Goal: Task Accomplishment & Management: Manage account settings

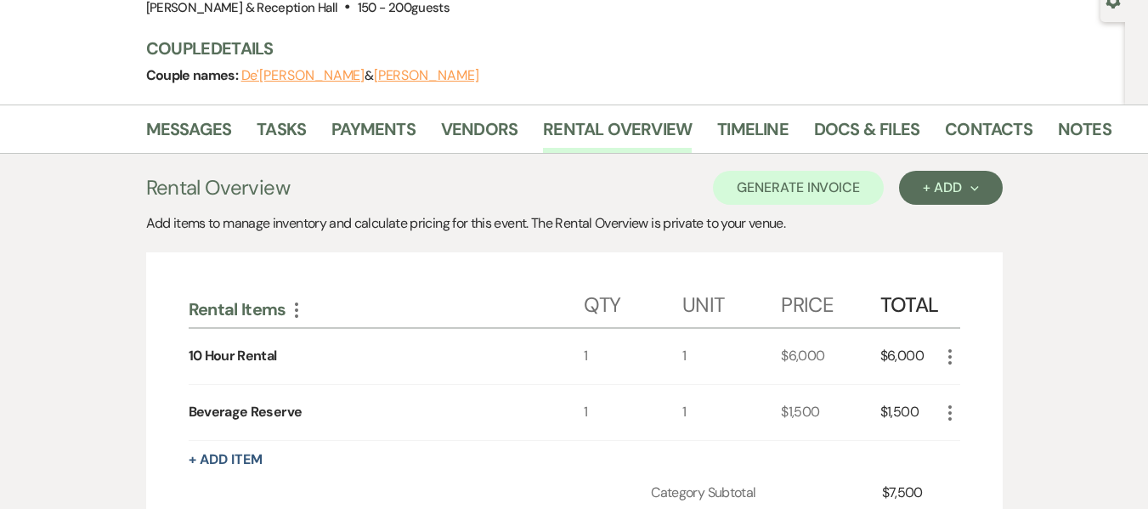
scroll to position [134, 0]
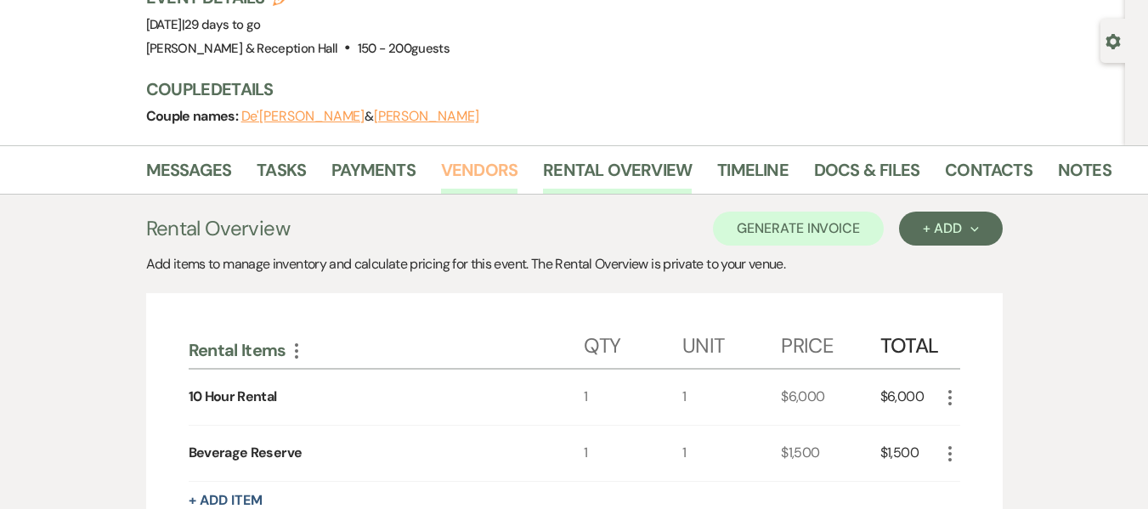
click at [466, 177] on link "Vendors" at bounding box center [479, 174] width 76 height 37
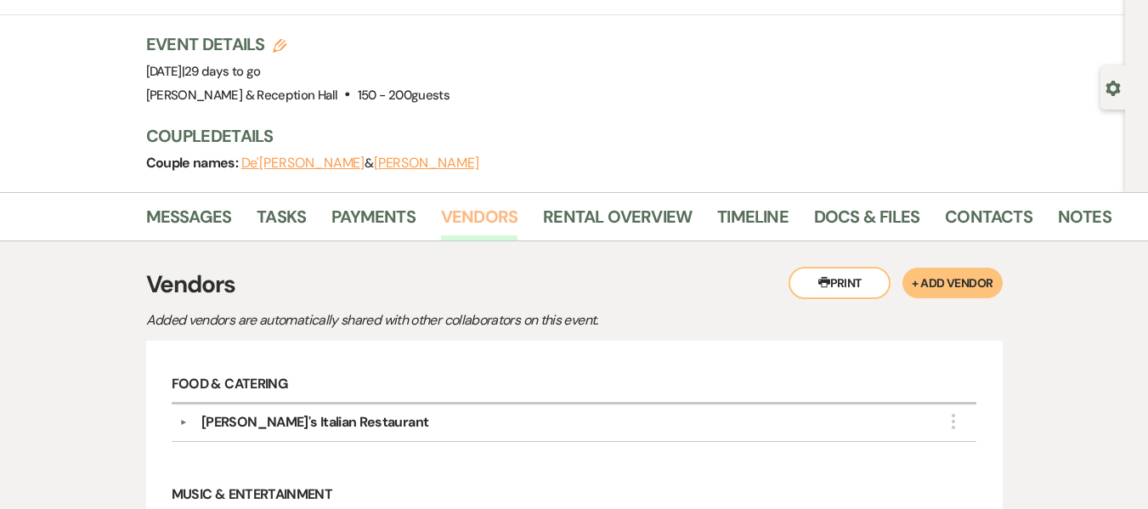
scroll to position [340, 0]
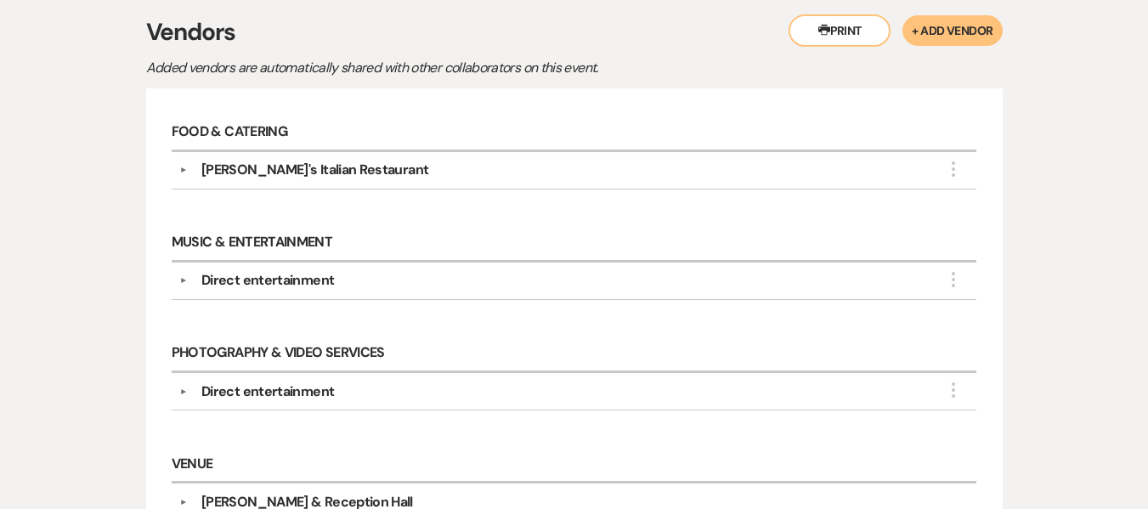
click at [270, 282] on div "Direct entertainment" at bounding box center [267, 280] width 133 height 20
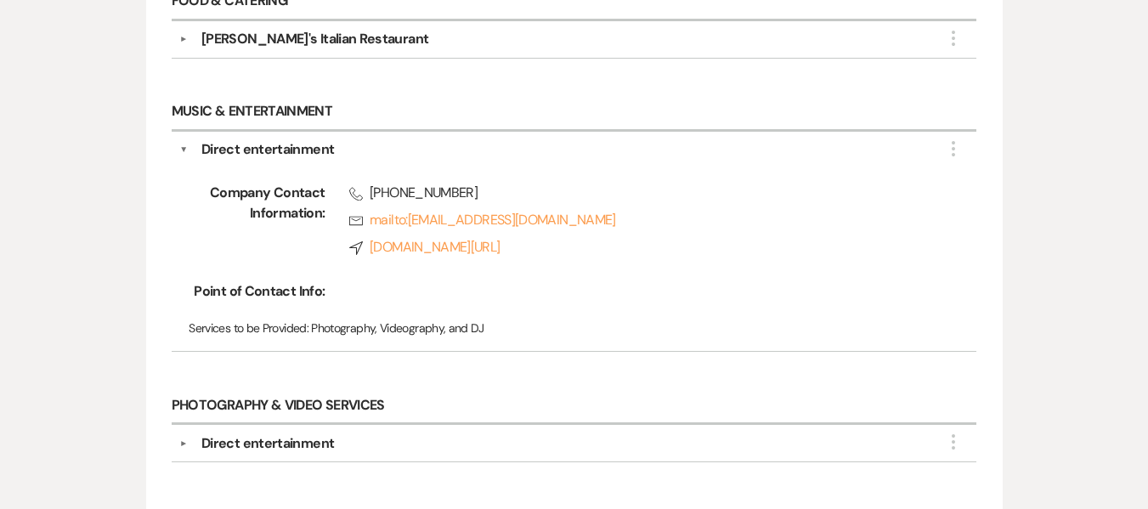
scroll to position [510, 0]
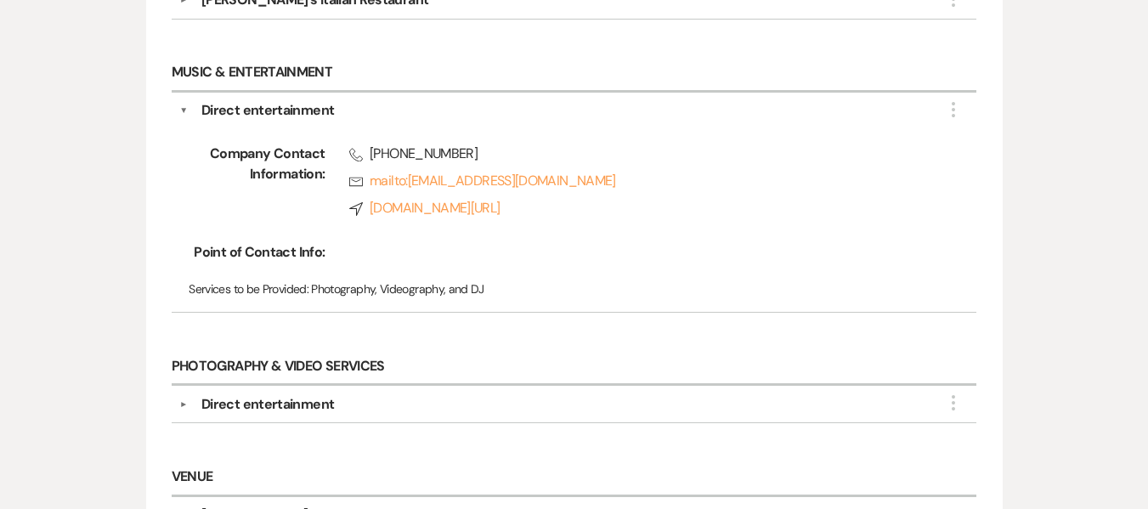
click at [279, 401] on div "Direct entertainment" at bounding box center [267, 404] width 133 height 20
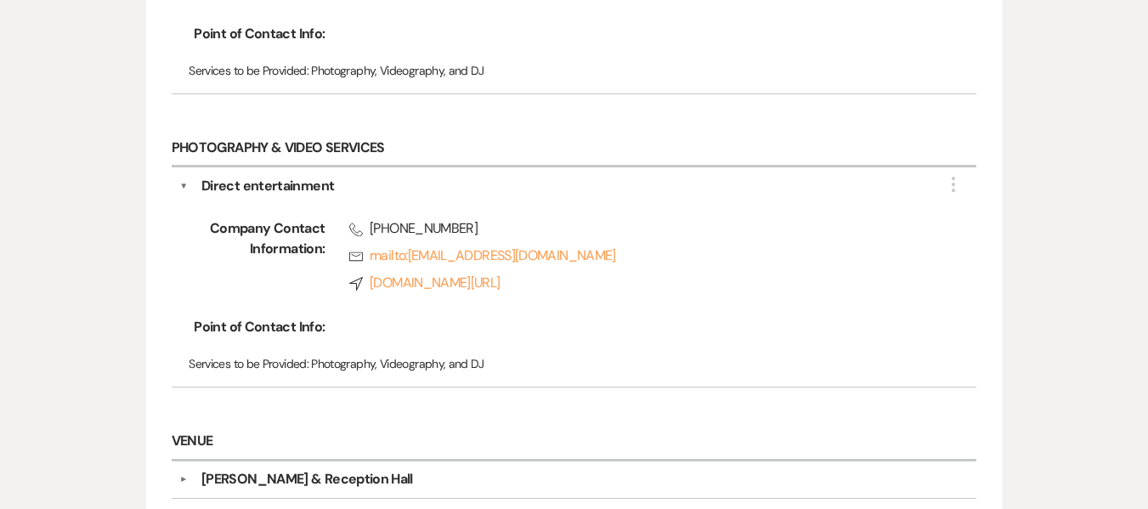
scroll to position [850, 0]
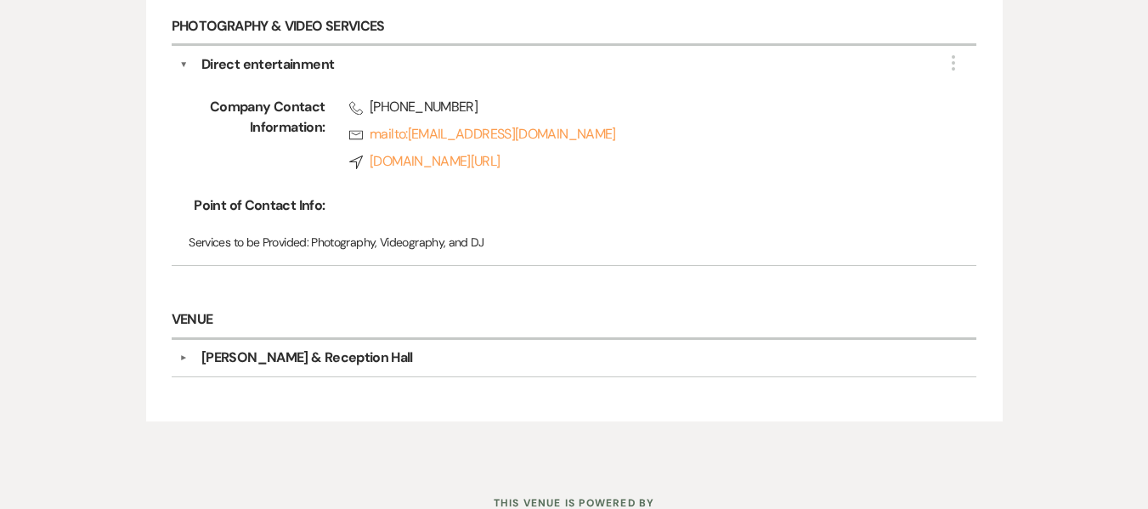
click at [320, 357] on div "[PERSON_NAME] & Reception Hall" at bounding box center [307, 358] width 212 height 20
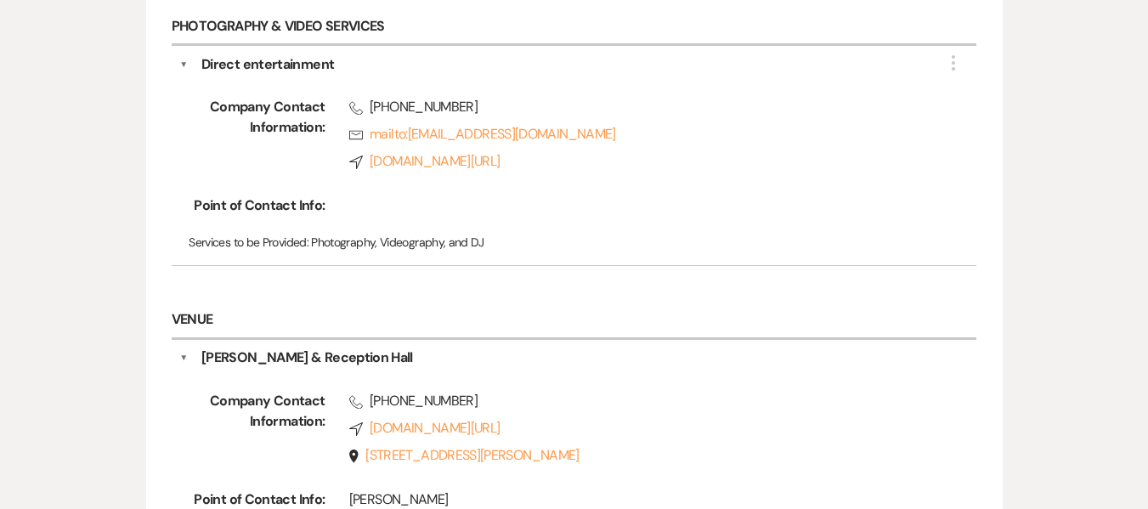
click at [266, 359] on div "[PERSON_NAME] & Reception Hall" at bounding box center [307, 358] width 212 height 20
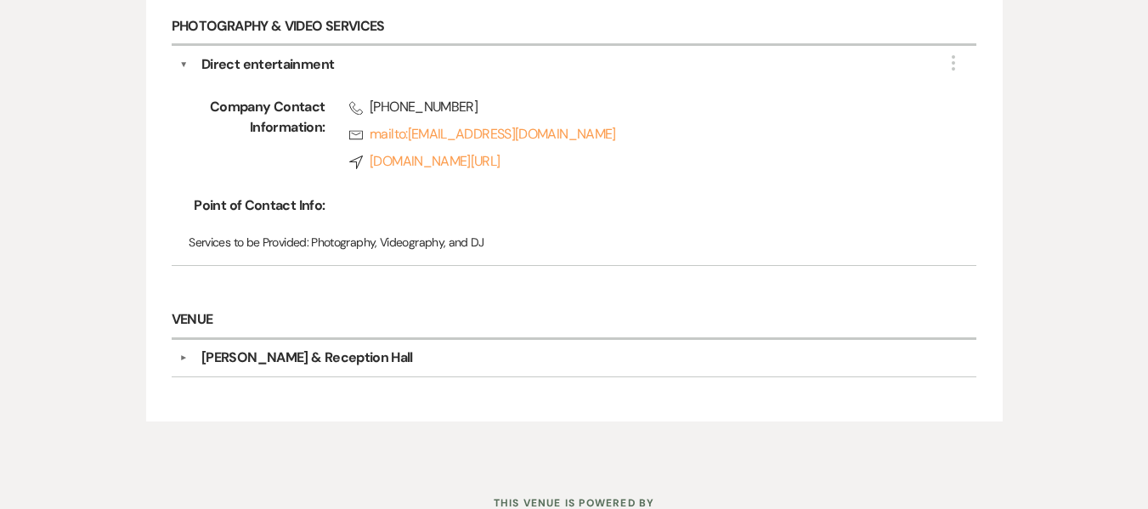
click at [354, 359] on div "[PERSON_NAME] & Reception Hall" at bounding box center [307, 358] width 212 height 20
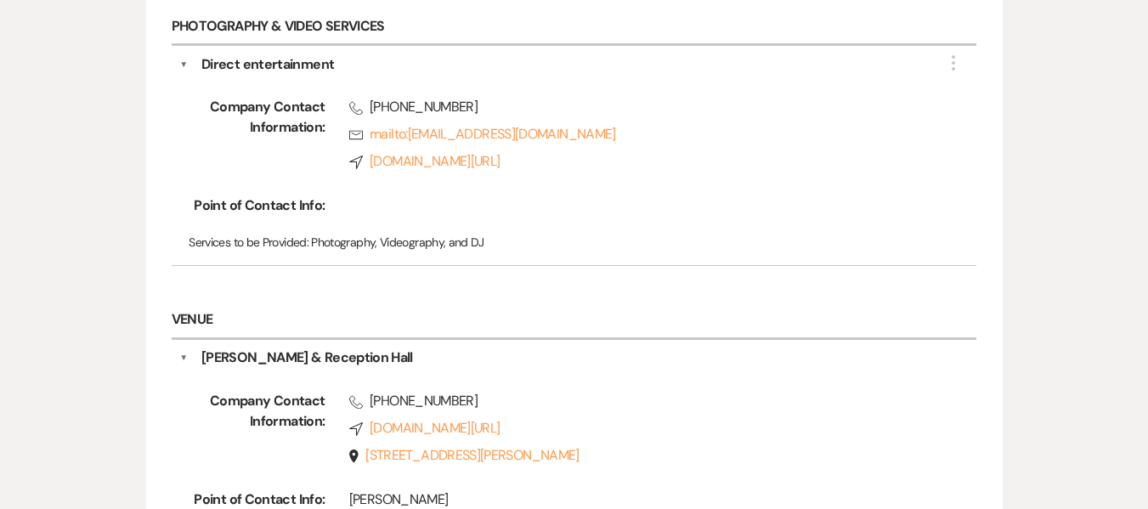
click at [401, 355] on div "[PERSON_NAME] & Reception Hall" at bounding box center [307, 358] width 212 height 20
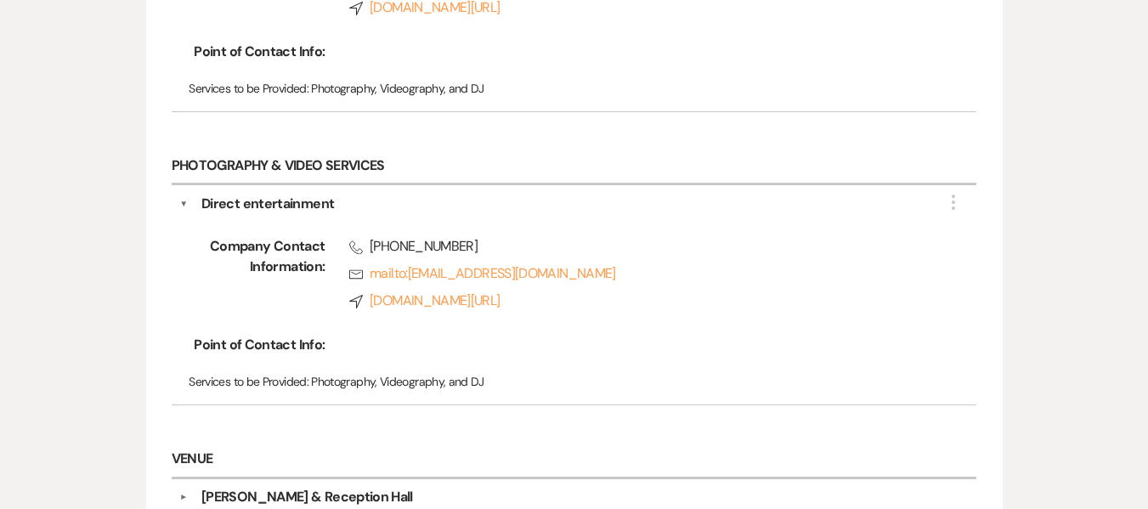
scroll to position [680, 0]
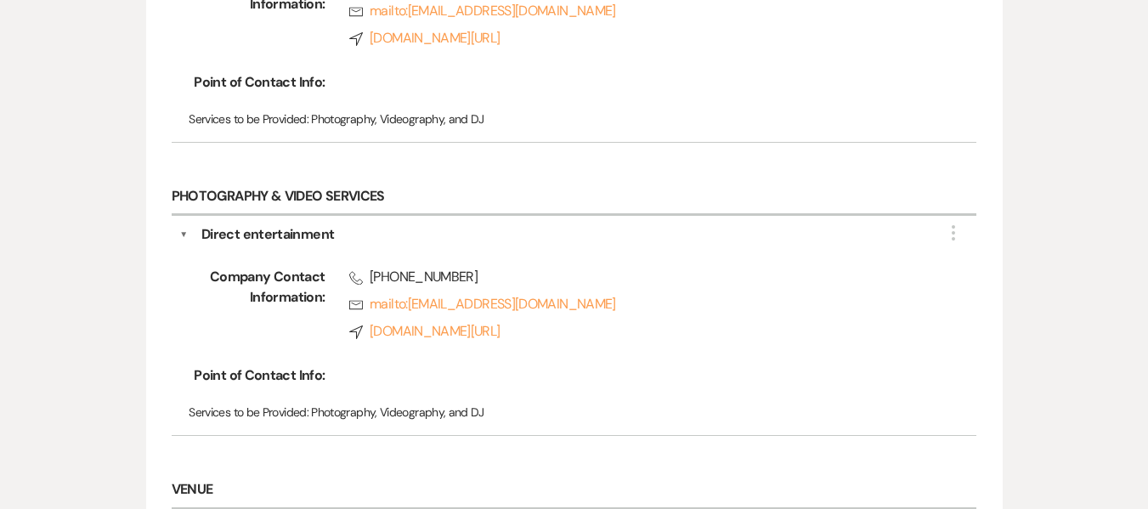
drag, startPoint x: 304, startPoint y: 231, endPoint x: 433, endPoint y: 226, distance: 129.2
click at [305, 231] on div "Direct entertainment" at bounding box center [267, 234] width 133 height 20
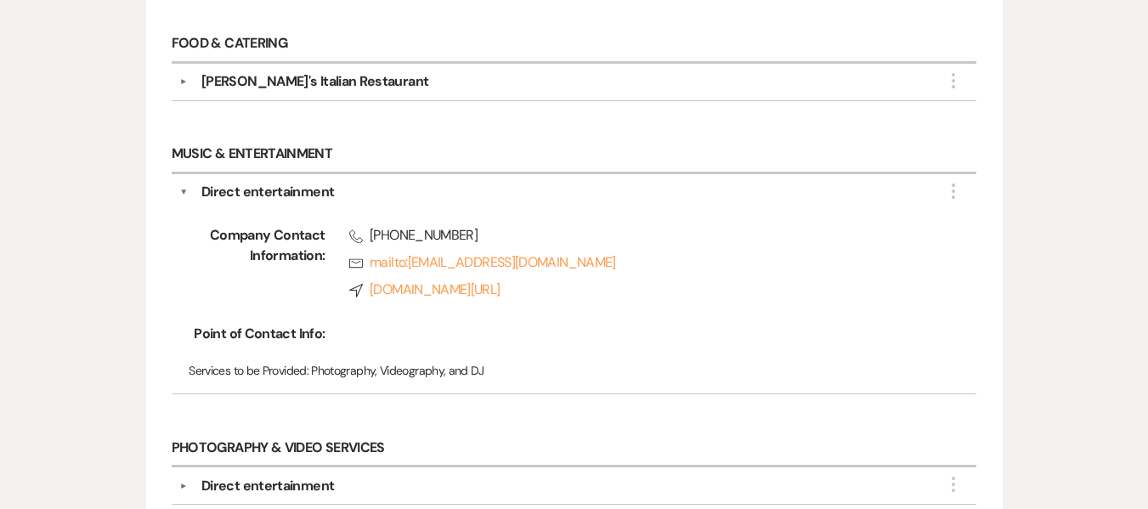
scroll to position [425, 0]
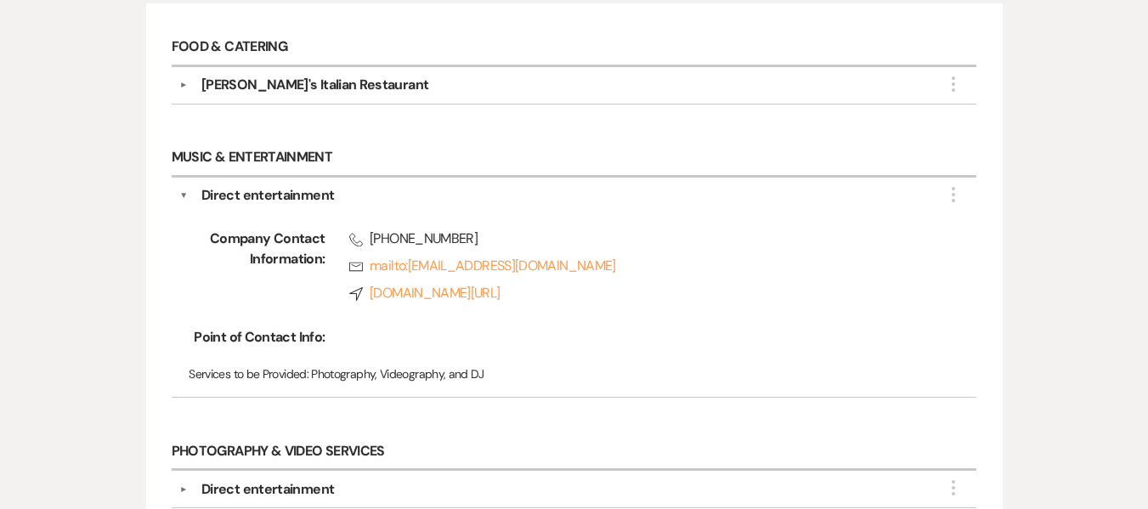
click at [286, 190] on div "Direct entertainment" at bounding box center [267, 195] width 133 height 20
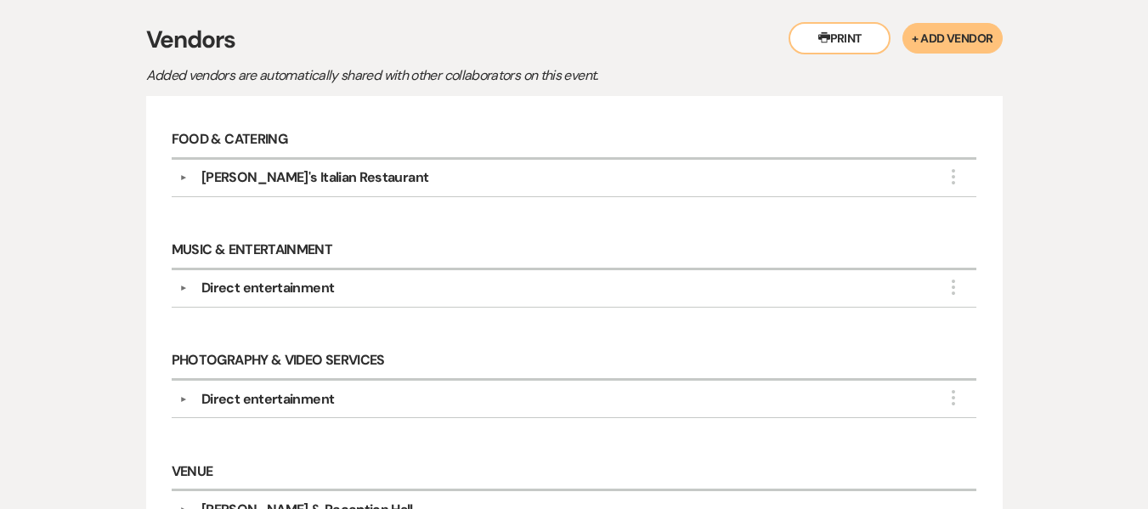
scroll to position [170, 0]
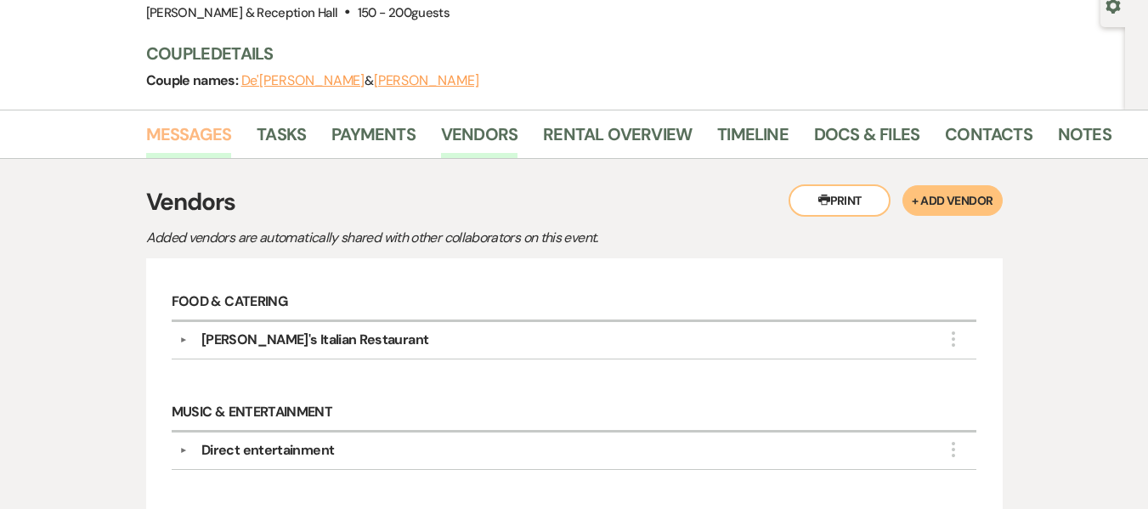
click at [205, 138] on link "Messages" at bounding box center [189, 139] width 86 height 37
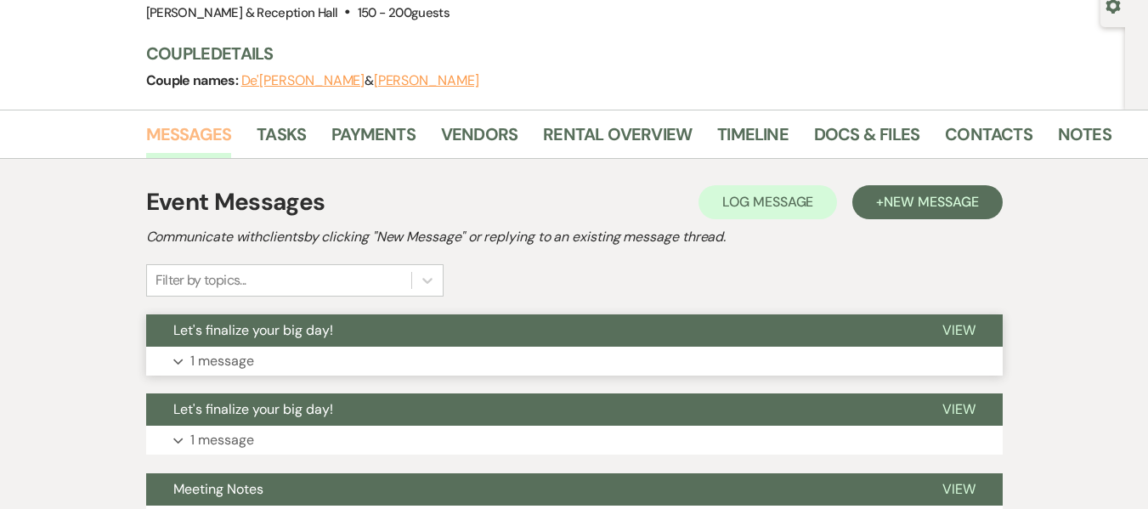
scroll to position [425, 0]
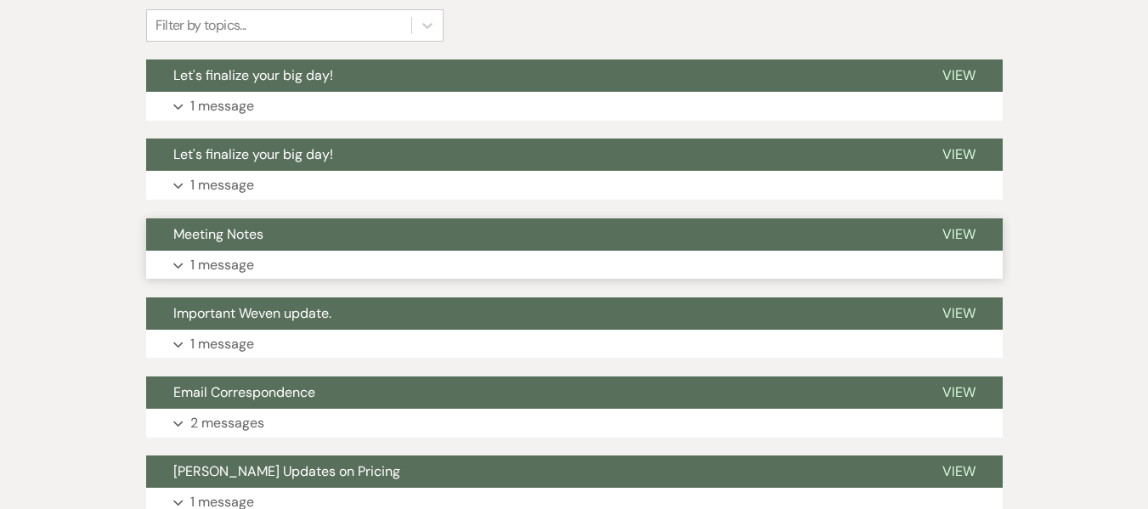
click at [261, 253] on button "Expand 1 message" at bounding box center [574, 265] width 856 height 29
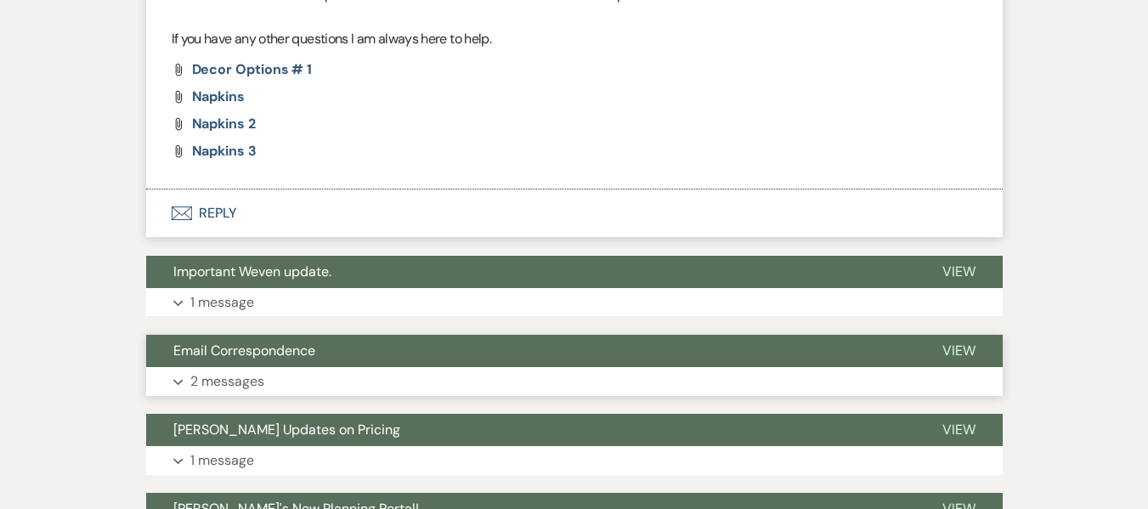
scroll to position [1105, 0]
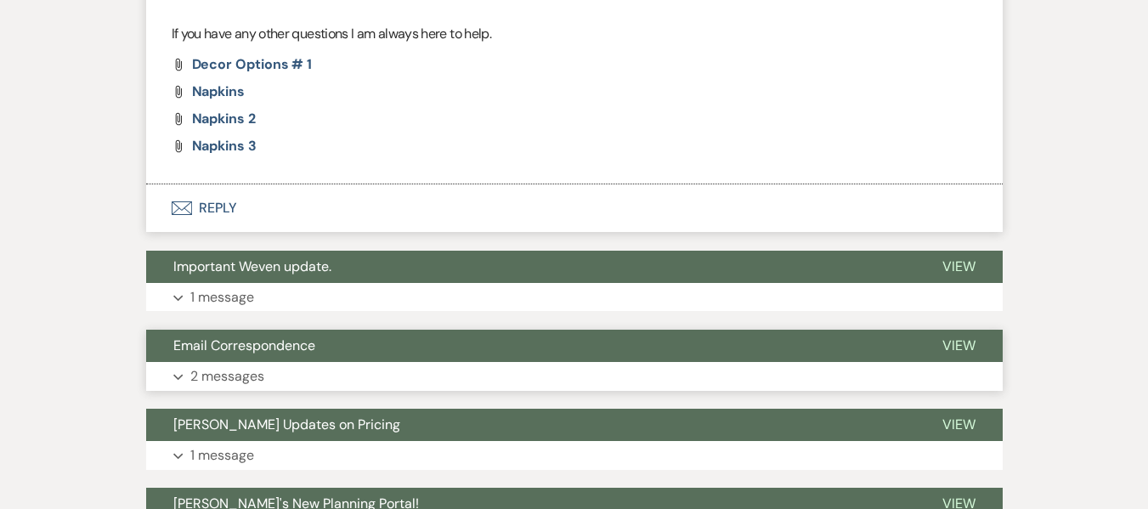
click at [270, 360] on button "Email Correspondence" at bounding box center [530, 346] width 769 height 32
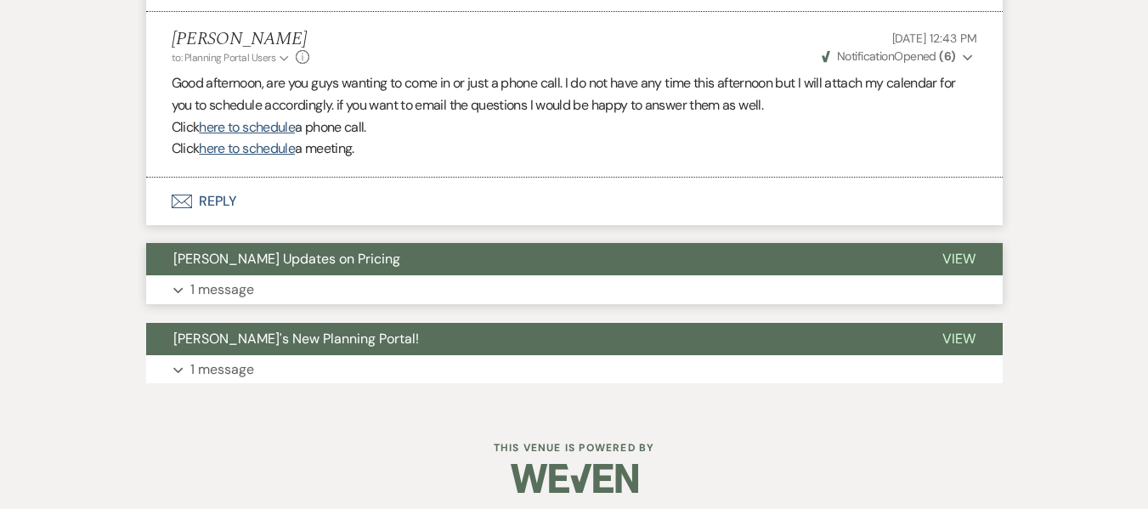
scroll to position [1587, 0]
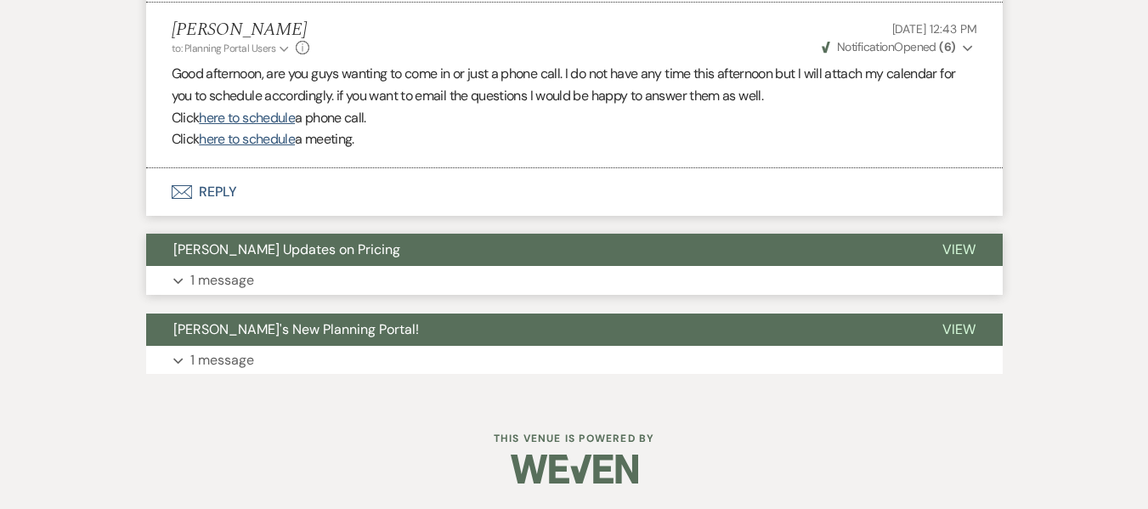
click at [300, 250] on span "[PERSON_NAME] Updates on Pricing" at bounding box center [286, 249] width 227 height 18
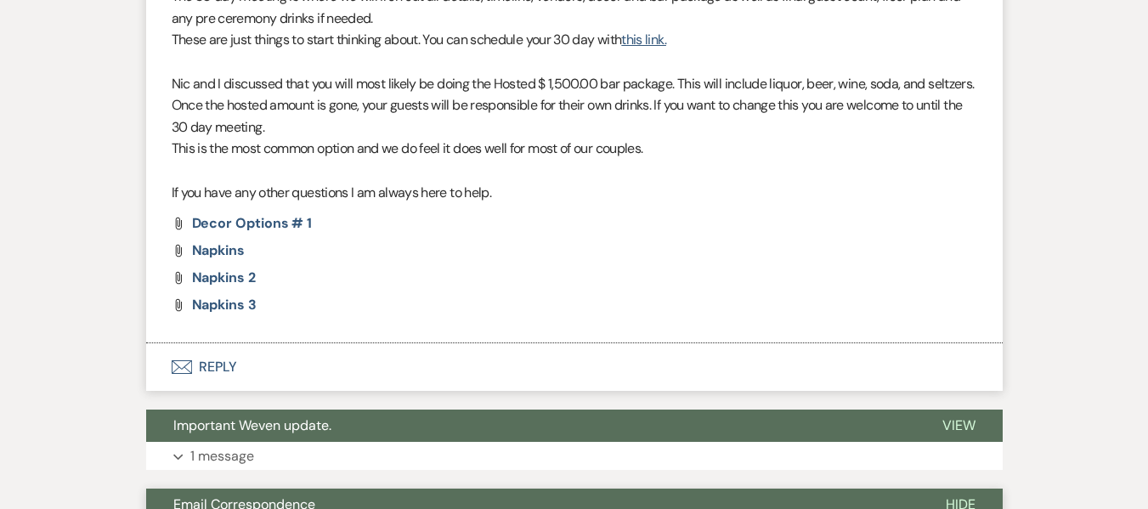
scroll to position [1077, 0]
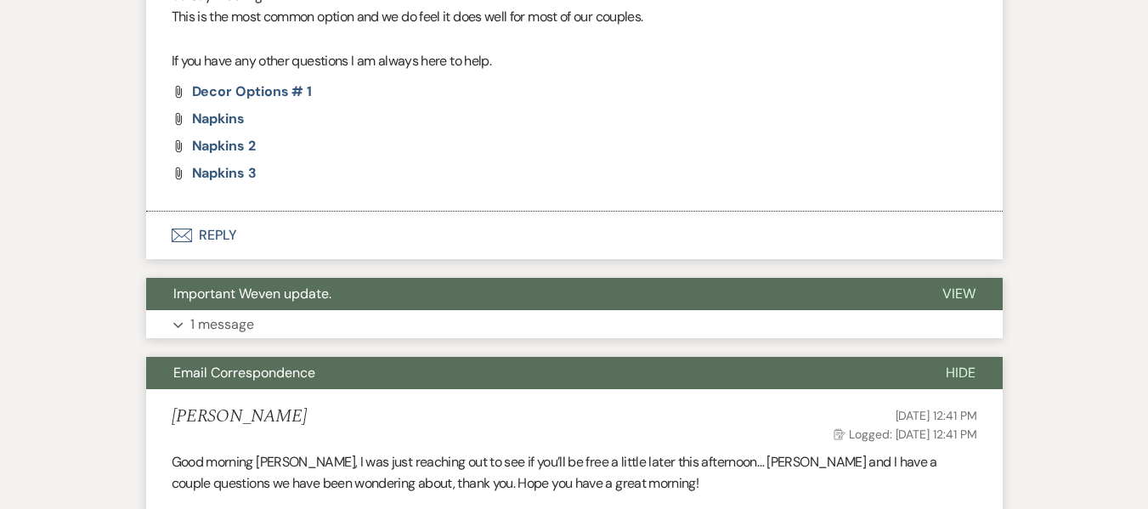
click at [273, 295] on span "Important Weven update." at bounding box center [252, 294] width 158 height 18
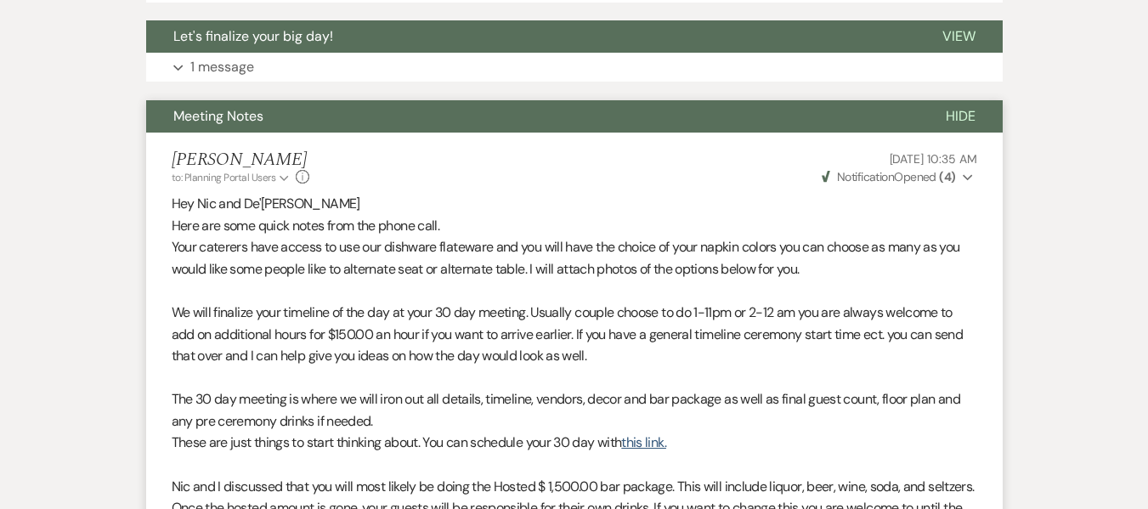
scroll to position [398, 0]
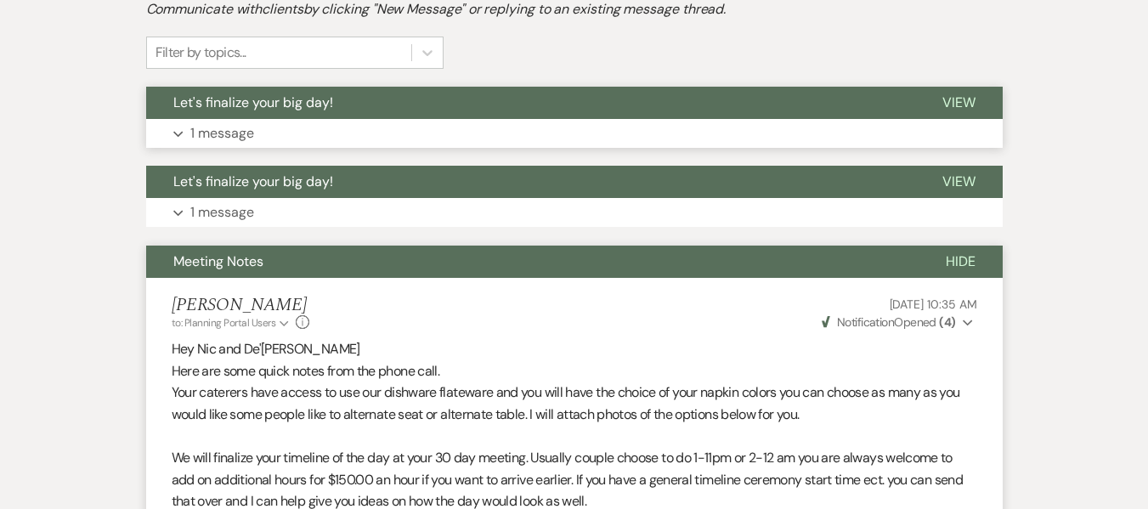
click at [229, 110] on span "Let's finalize your big day!" at bounding box center [253, 102] width 160 height 18
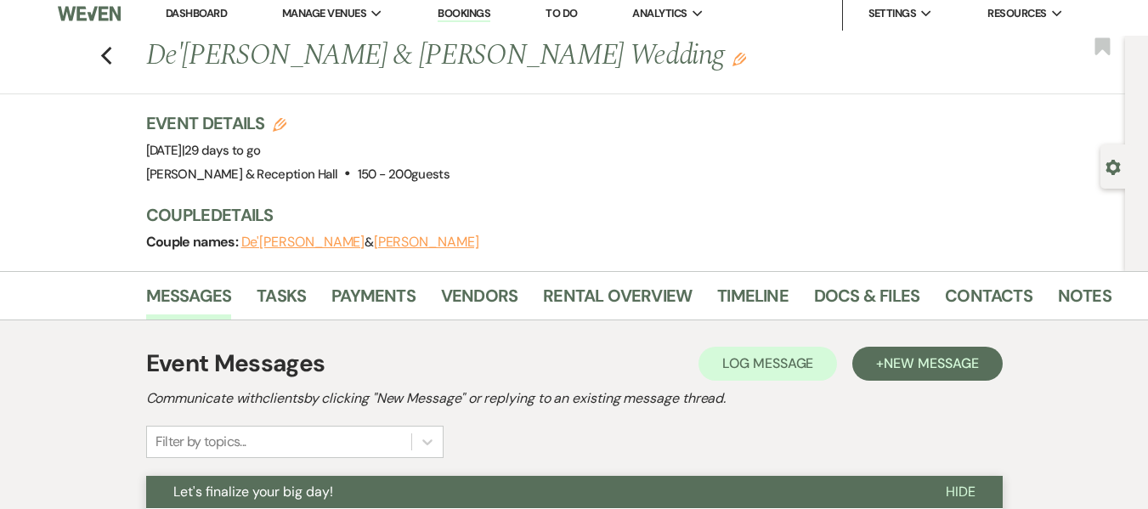
scroll to position [0, 0]
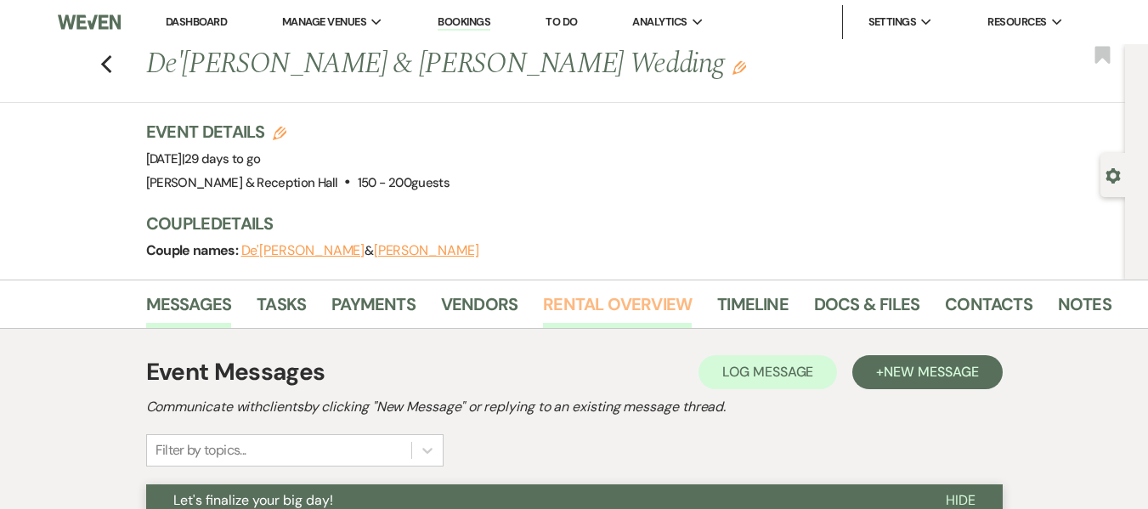
click at [665, 302] on link "Rental Overview" at bounding box center [617, 309] width 149 height 37
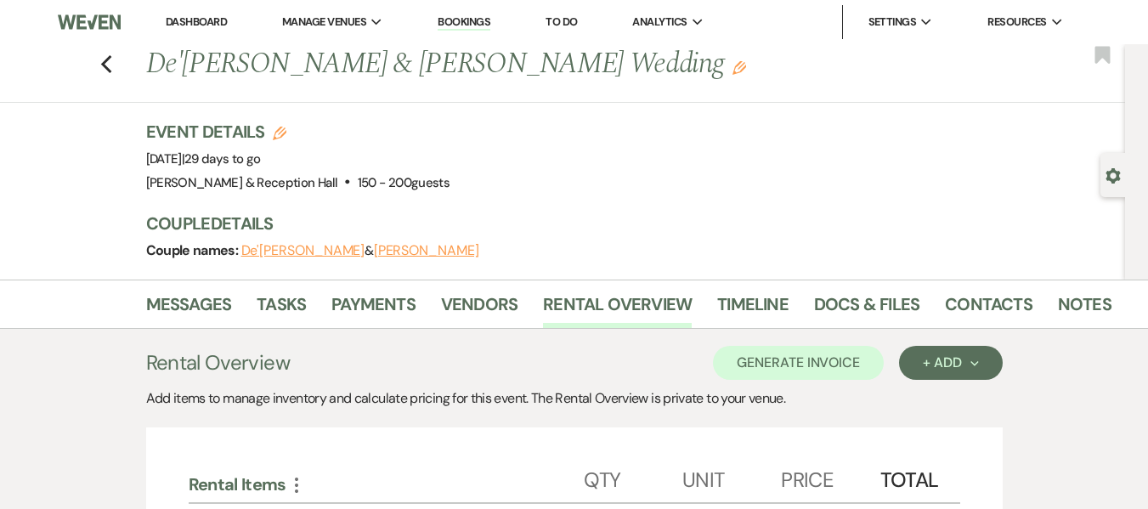
click at [471, 18] on link "Bookings" at bounding box center [464, 22] width 53 height 16
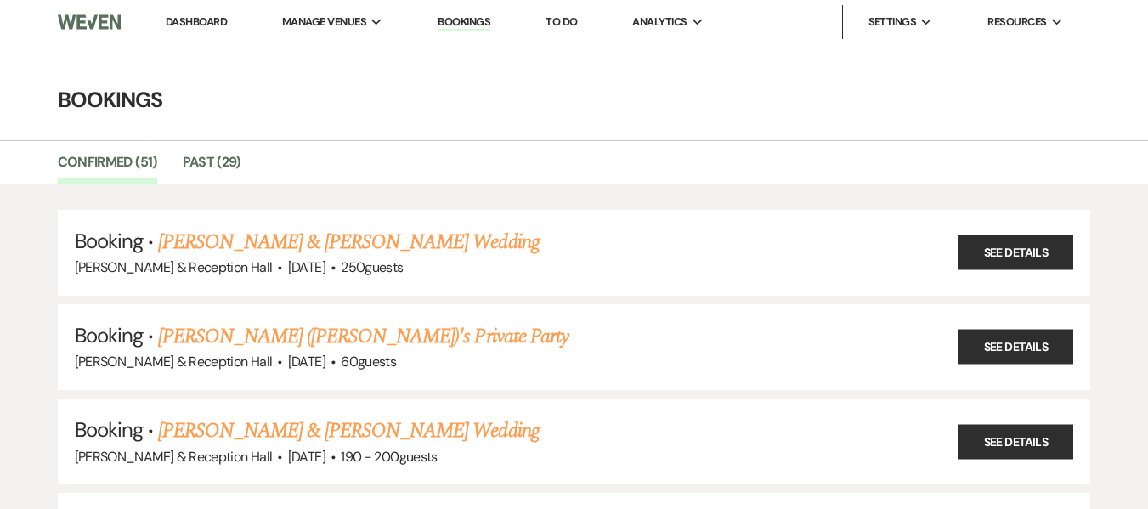
click at [212, 25] on link "Dashboard" at bounding box center [196, 21] width 61 height 14
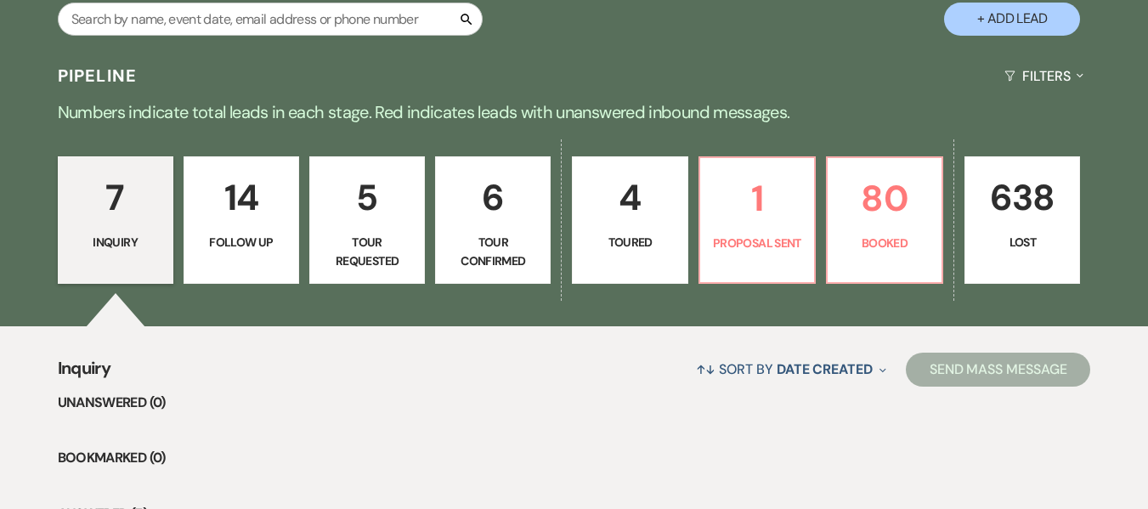
scroll to position [340, 0]
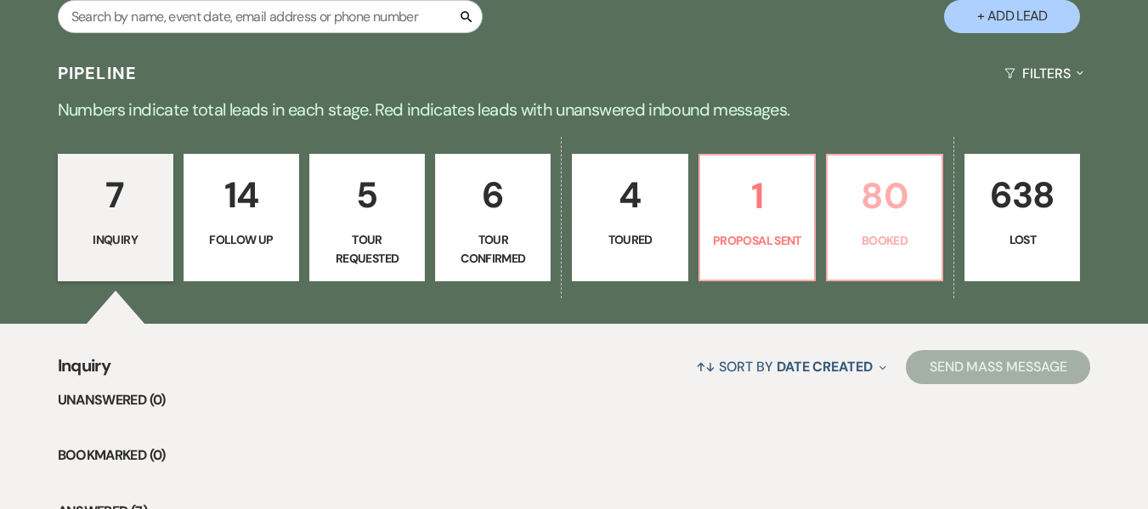
click at [883, 218] on p "80" at bounding box center [884, 195] width 93 height 57
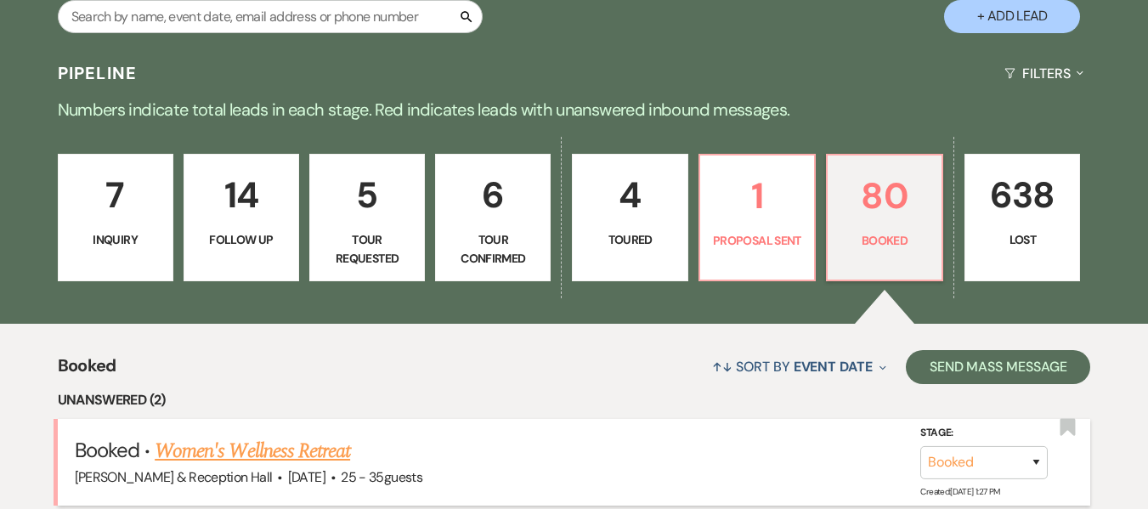
scroll to position [595, 0]
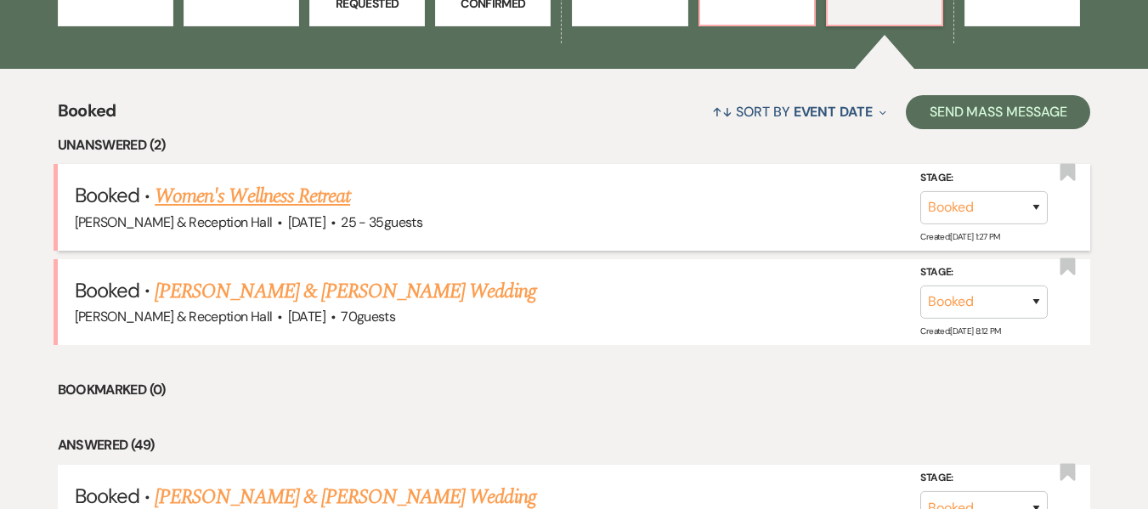
click at [332, 203] on link "Women's Wellness Retreat" at bounding box center [252, 196] width 195 height 31
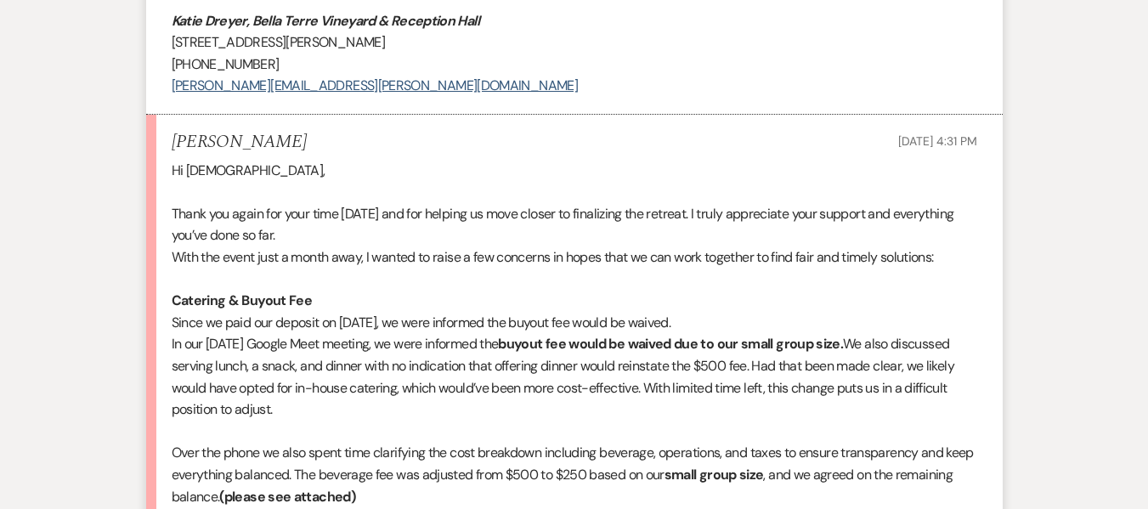
scroll to position [850, 0]
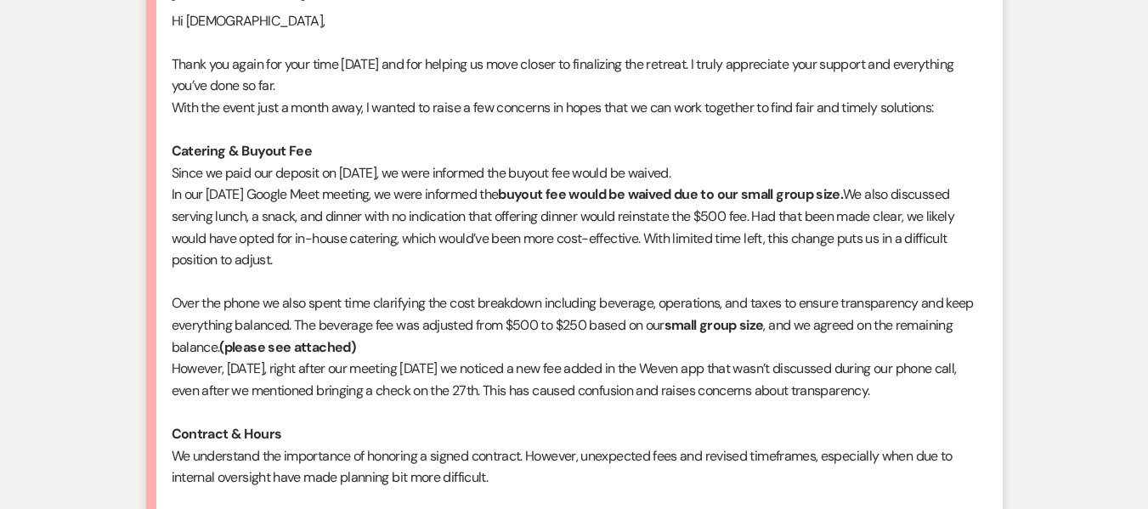
click at [400, 213] on p "In our [DATE] Google Meet meeting, we were informed the buyout fee would be wai…" at bounding box center [574, 227] width 805 height 87
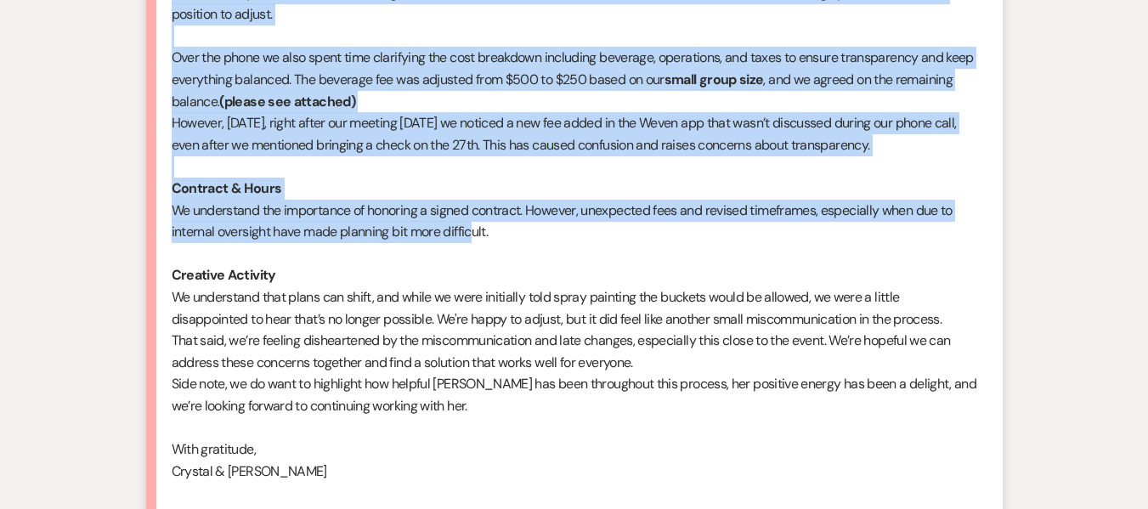
scroll to position [1105, 0]
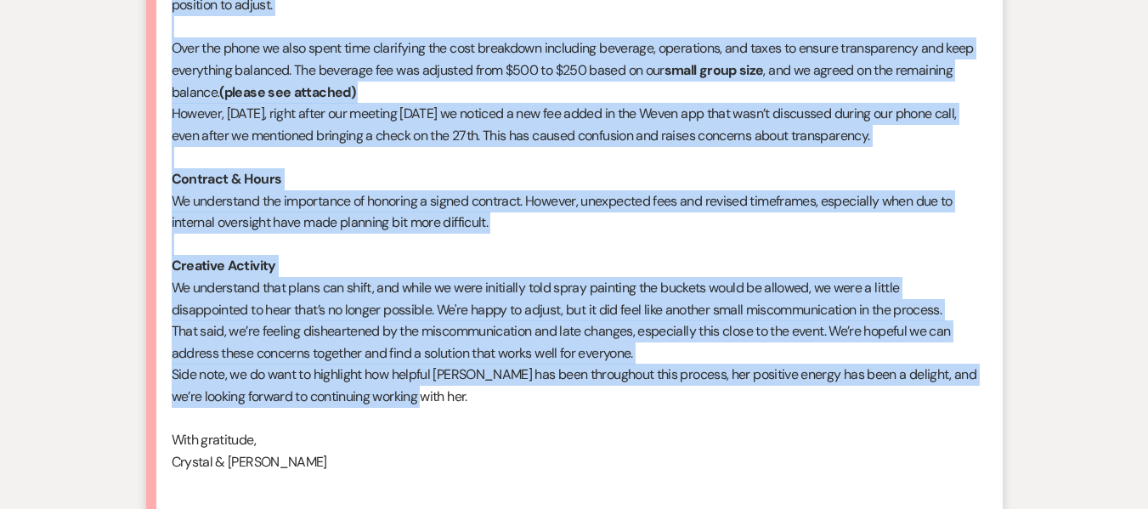
drag, startPoint x: 173, startPoint y: 152, endPoint x: 553, endPoint y: 397, distance: 451.8
click at [553, 397] on div "Hi [DEMOGRAPHIC_DATA], Thank you again for your time [DATE] and for helping us …" at bounding box center [574, 124] width 805 height 739
copy div "Loremips & Dolors Ame Conse ad elit sed doeiusm te Incididu 15ut, la etdo magna…"
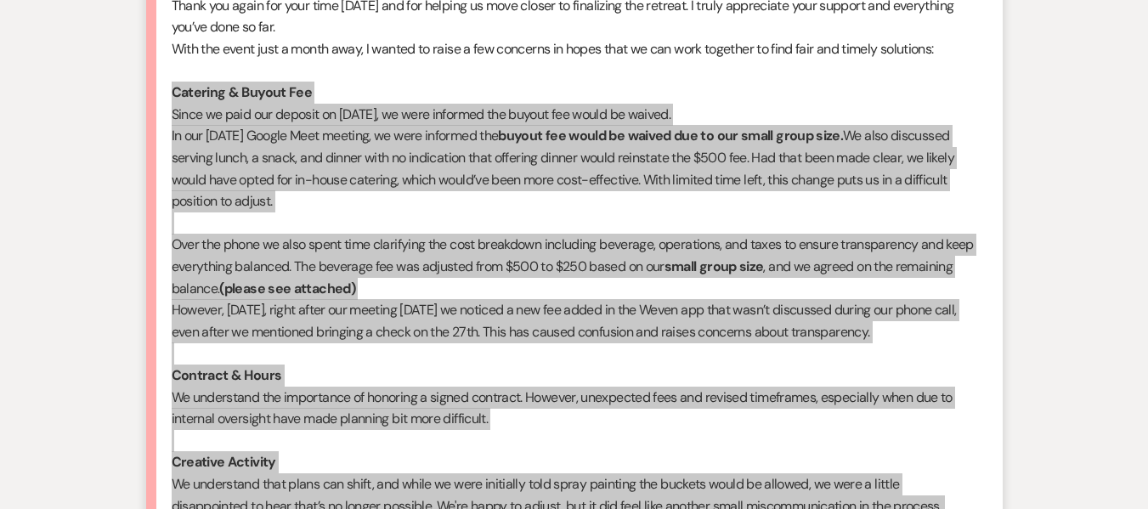
scroll to position [850, 0]
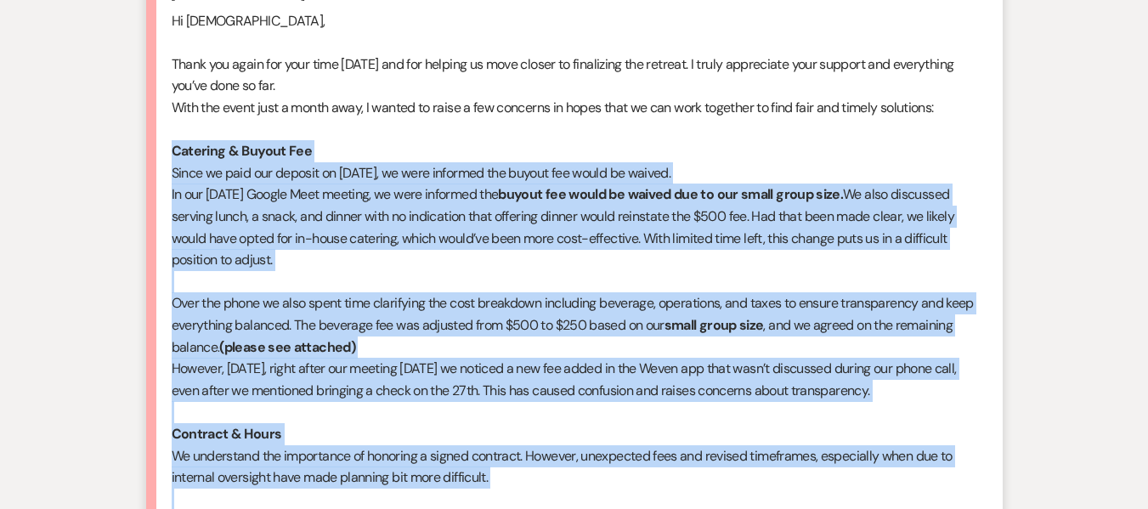
click at [524, 261] on p "In our [DATE] Google Meet meeting, we were informed the buyout fee would be wai…" at bounding box center [574, 227] width 805 height 87
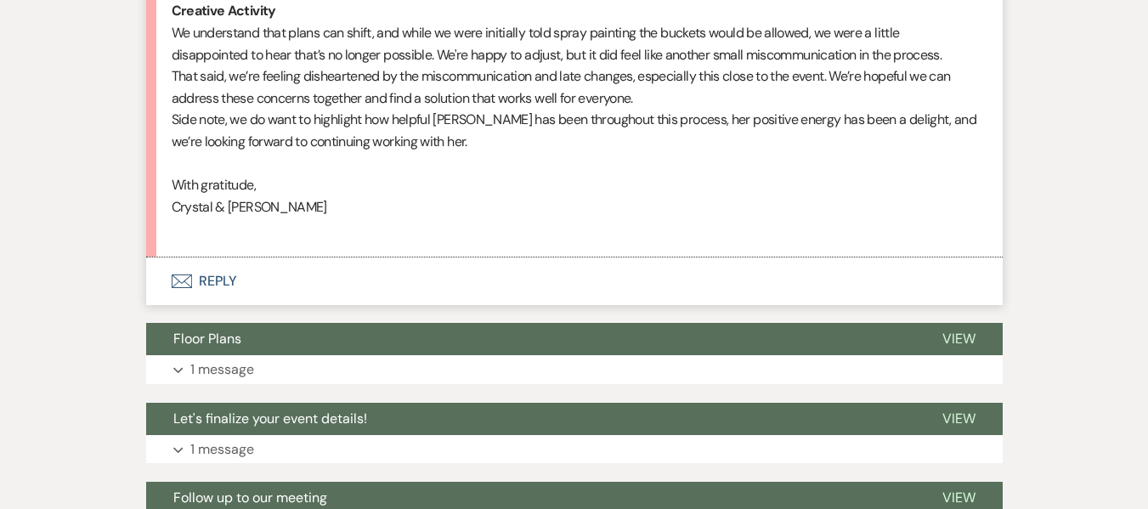
click at [212, 281] on button "Envelope Reply" at bounding box center [574, 281] width 856 height 48
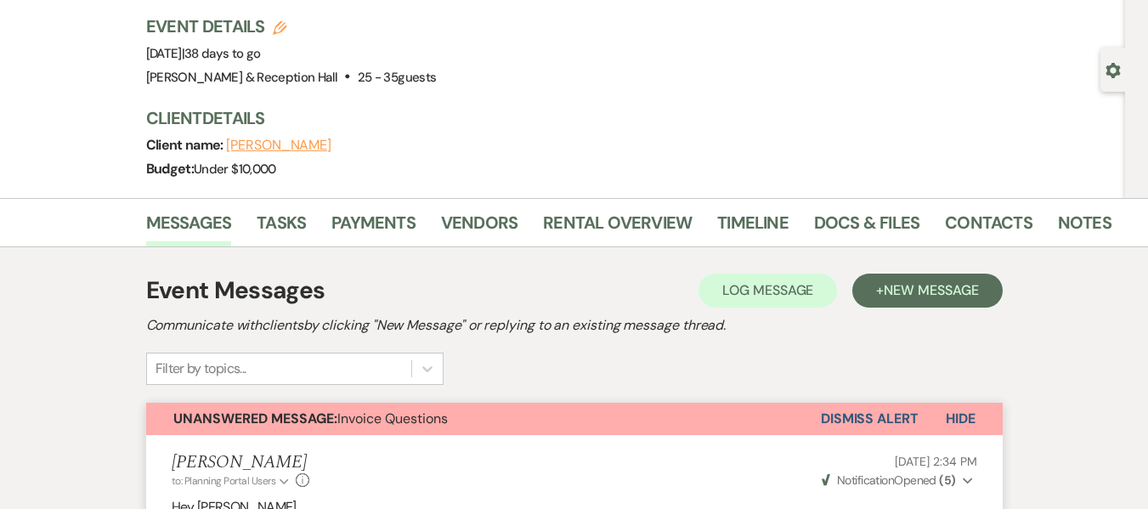
scroll to position [0, 0]
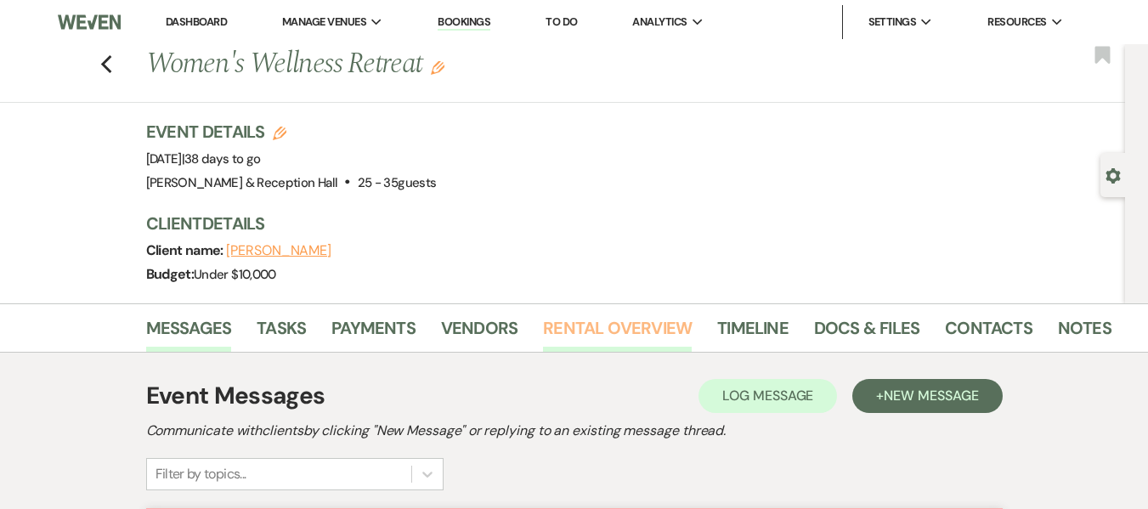
click at [619, 325] on link "Rental Overview" at bounding box center [617, 332] width 149 height 37
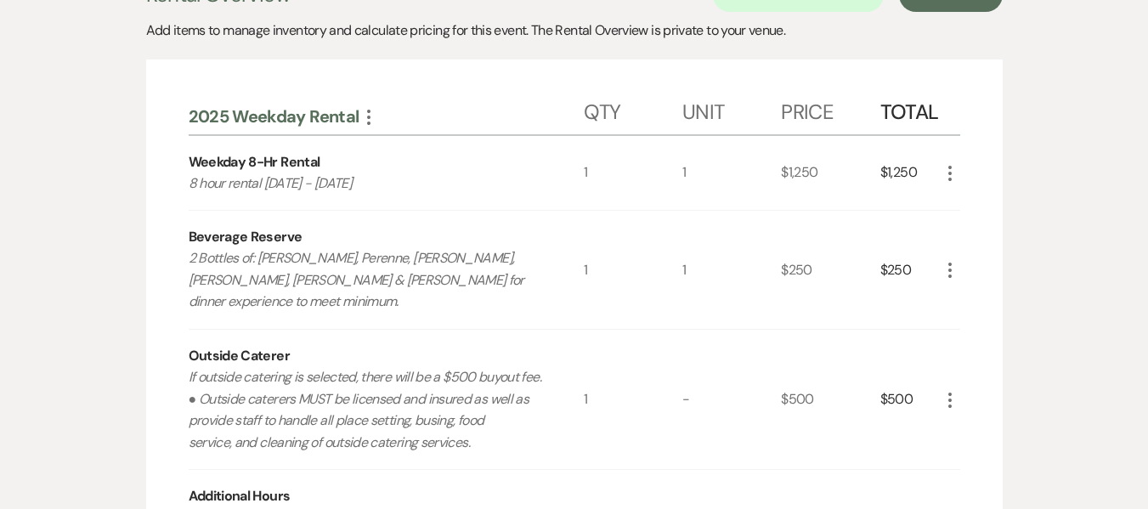
scroll to position [170, 0]
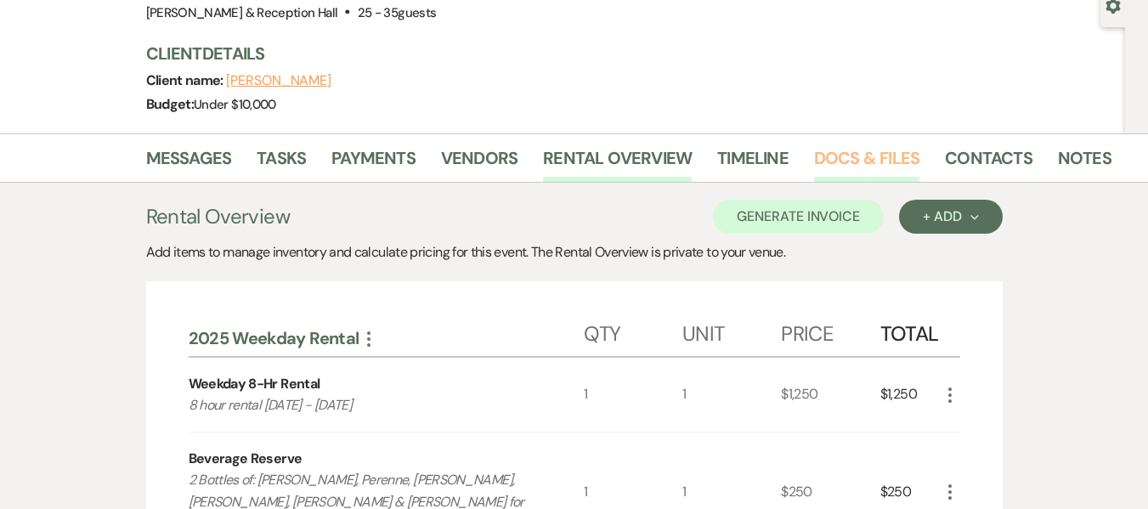
drag, startPoint x: 876, startPoint y: 168, endPoint x: 868, endPoint y: 176, distance: 10.8
click at [876, 168] on link "Docs & Files" at bounding box center [866, 162] width 105 height 37
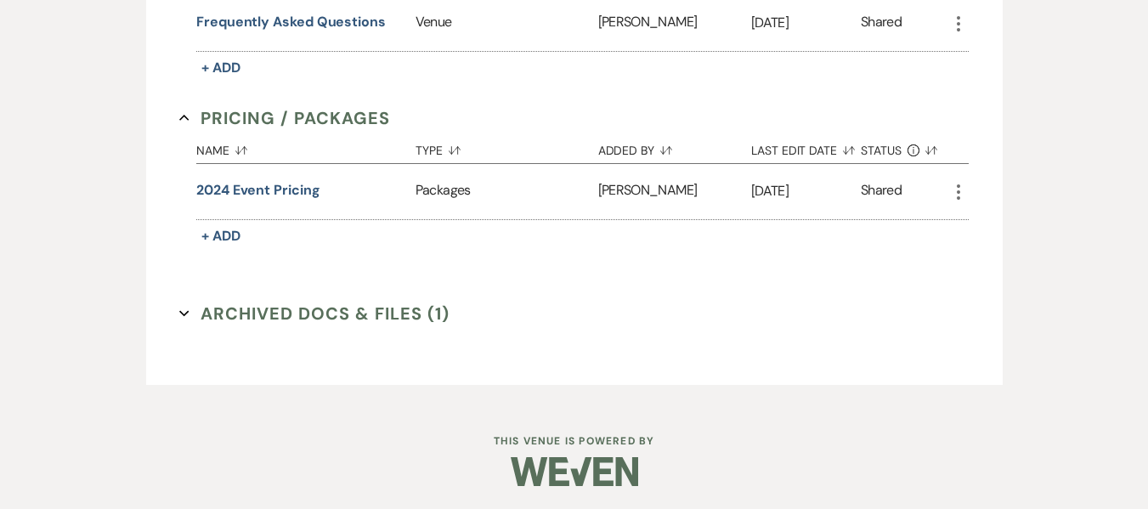
scroll to position [1374, 0]
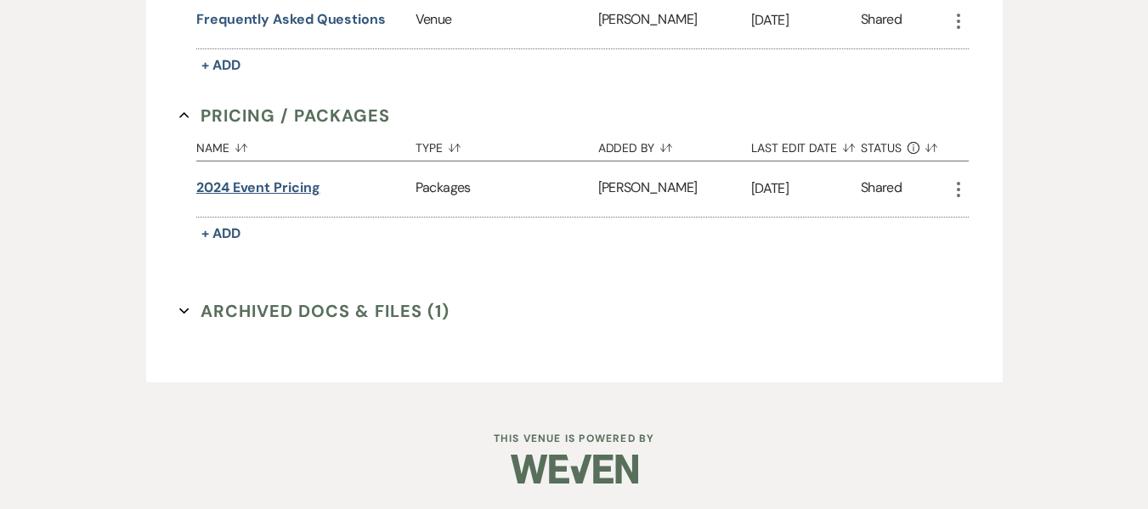
click at [290, 192] on button "2024 event pricing" at bounding box center [258, 188] width 124 height 20
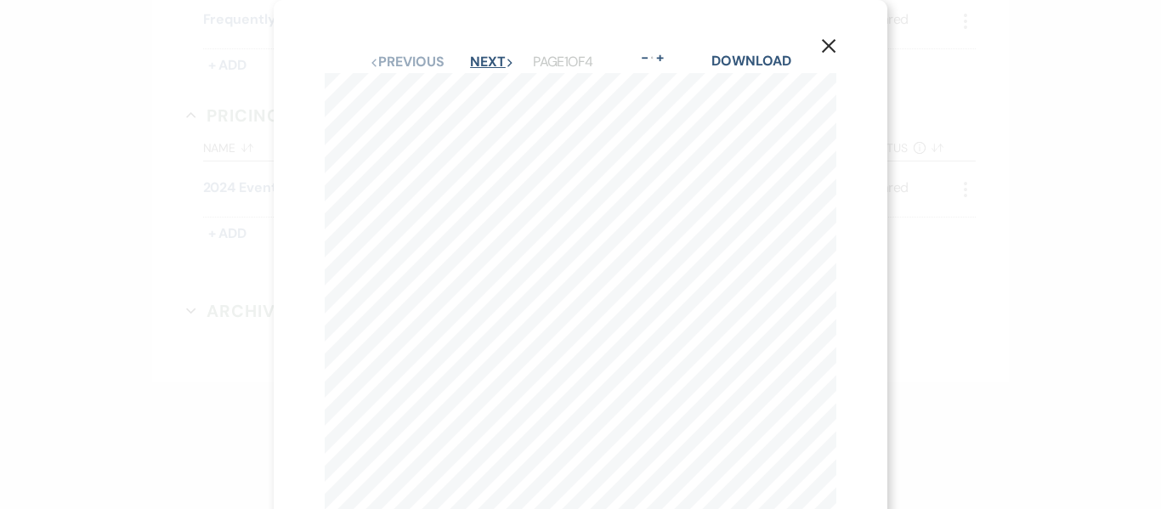
click at [479, 58] on button "Next Next" at bounding box center [492, 62] width 44 height 14
click at [822, 37] on button "X" at bounding box center [828, 46] width 25 height 30
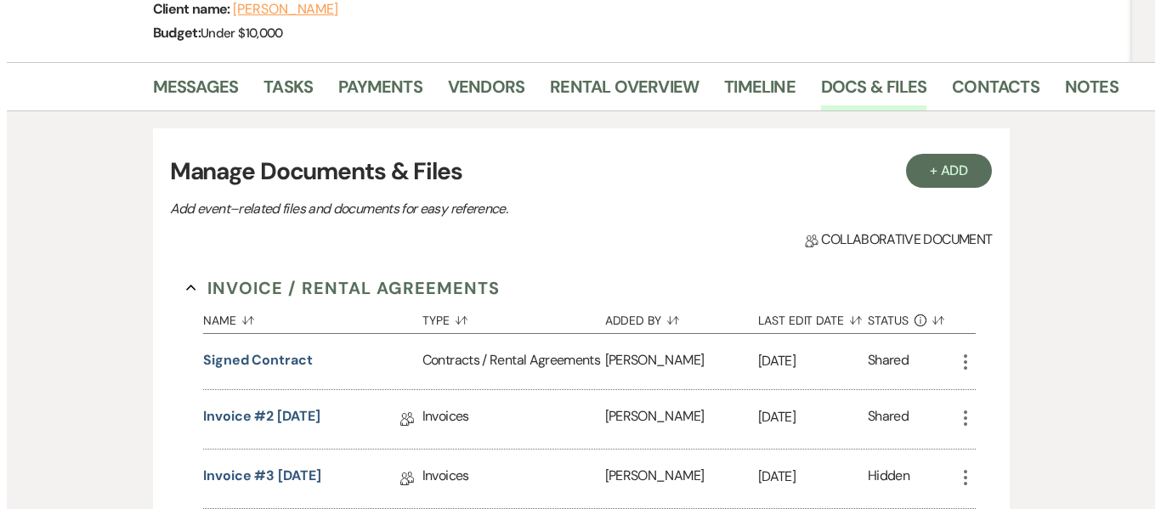
scroll to position [269, 0]
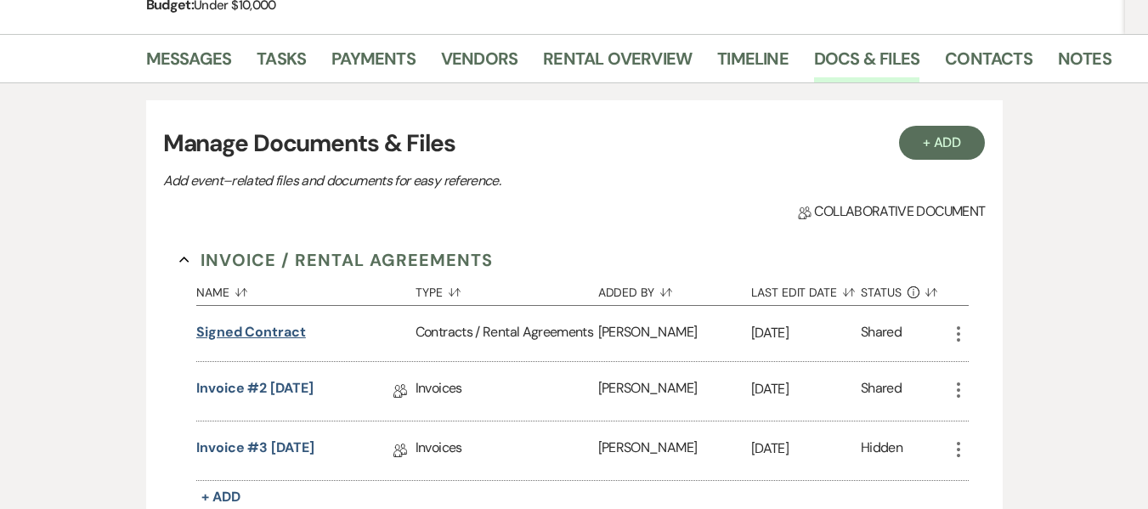
click at [277, 332] on button "Signed Contract" at bounding box center [251, 332] width 110 height 20
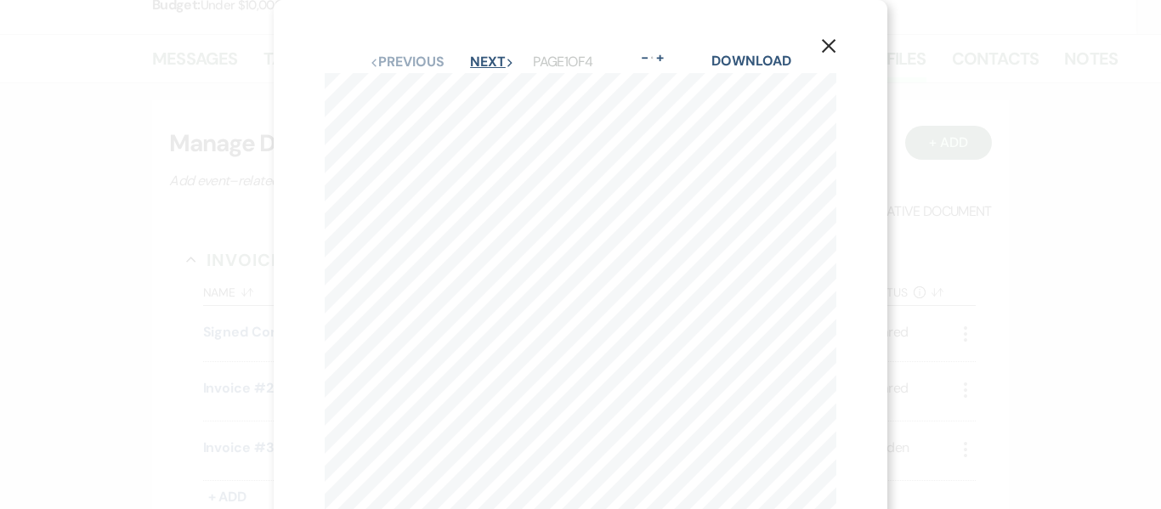
click at [479, 57] on button "Next Next" at bounding box center [492, 62] width 44 height 14
click at [475, 56] on button "Next Next" at bounding box center [491, 62] width 44 height 14
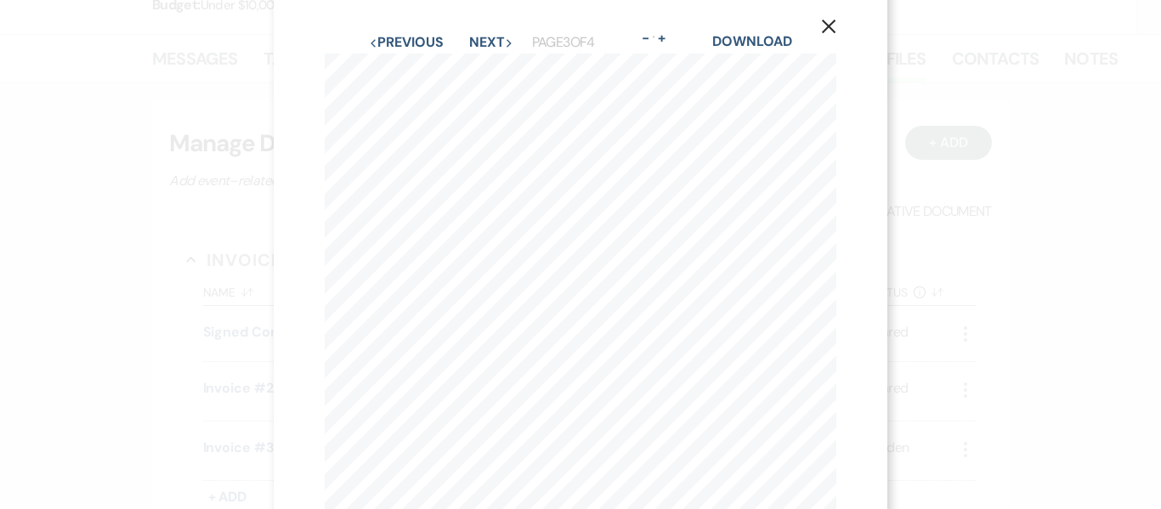
scroll to position [0, 0]
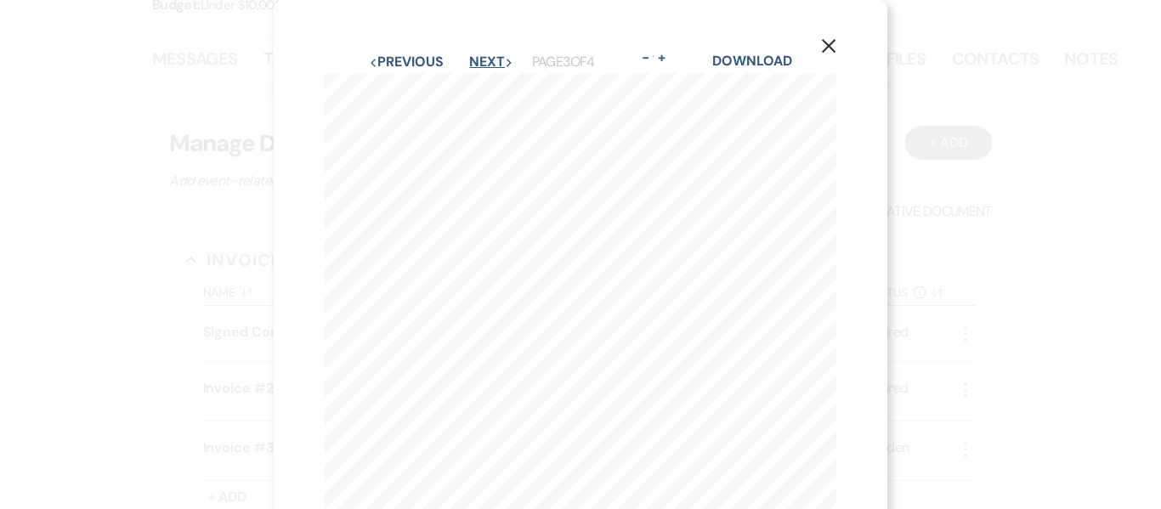
click at [483, 60] on button "Next Next" at bounding box center [491, 62] width 44 height 14
click at [825, 45] on icon "X" at bounding box center [828, 45] width 15 height 15
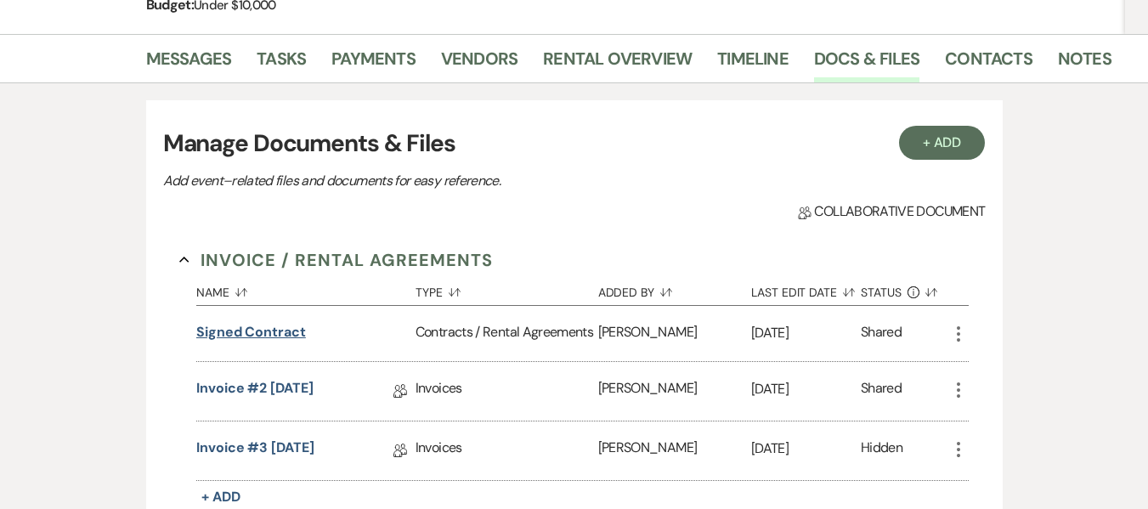
click at [259, 333] on button "Signed Contract" at bounding box center [251, 332] width 110 height 20
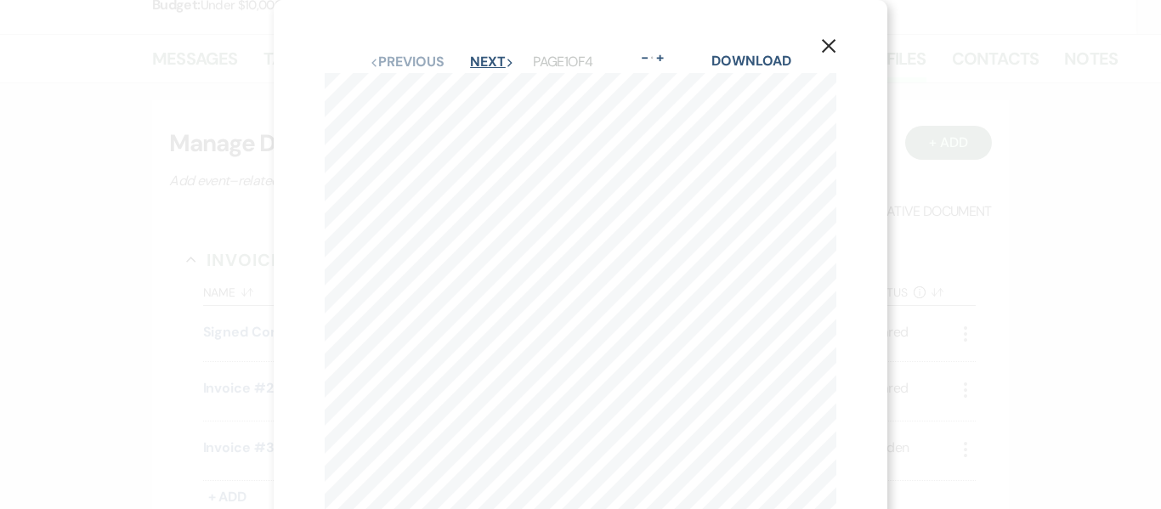
click at [477, 63] on button "Next Next" at bounding box center [492, 62] width 44 height 14
click at [811, 48] on div "X Previous Previous Next Next Page 2 of 4 - Zoom + Download" at bounding box center [580, 393] width 613 height 787
click at [830, 47] on use "button" at bounding box center [829, 46] width 14 height 14
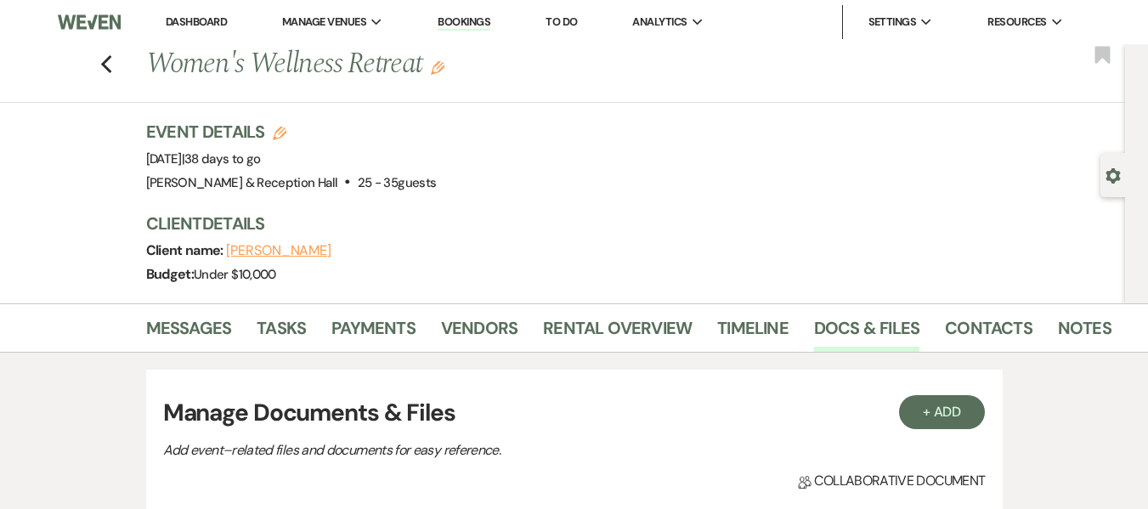
click at [485, 20] on link "Bookings" at bounding box center [464, 22] width 53 height 16
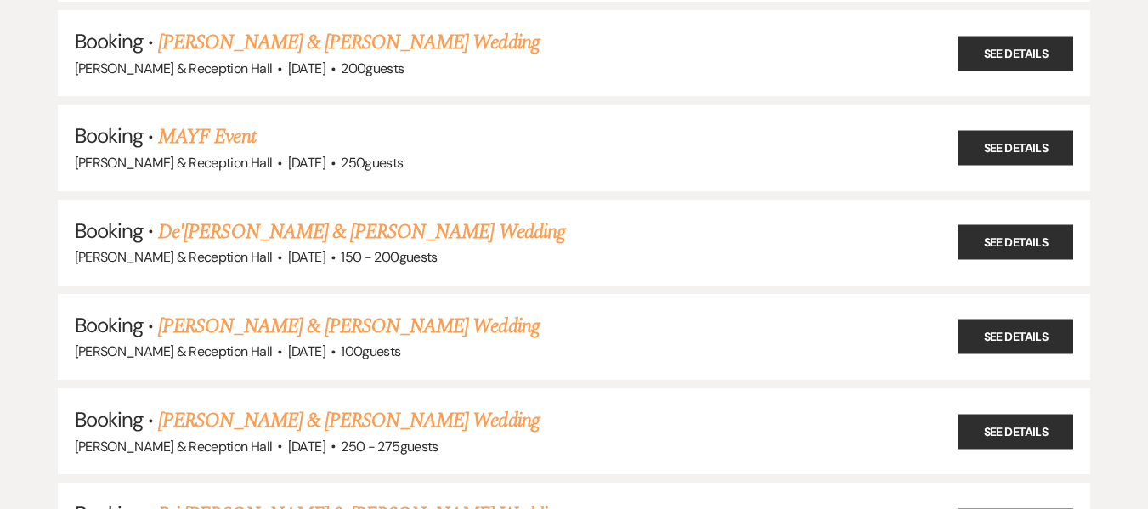
scroll to position [595, 0]
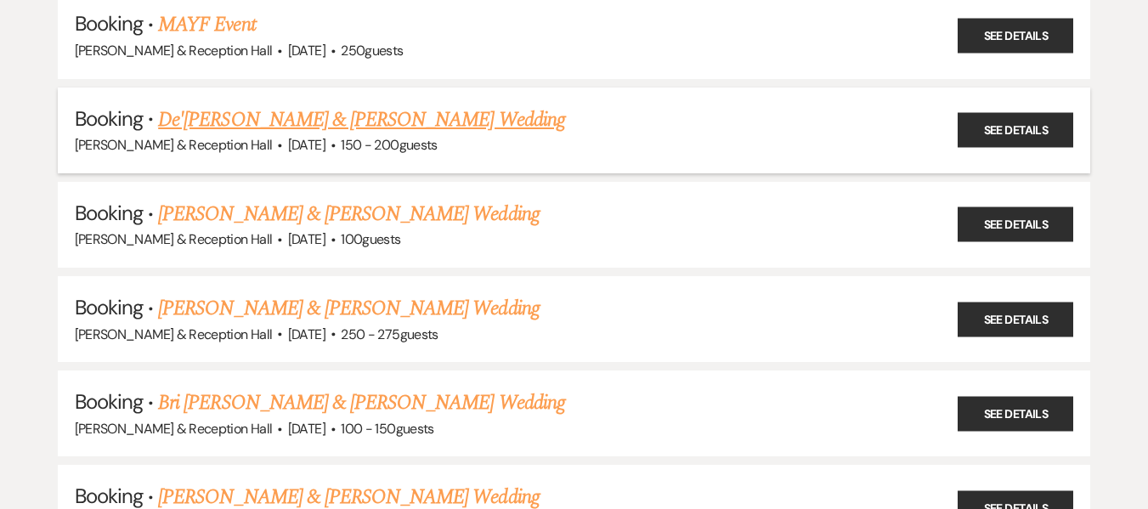
click at [386, 116] on link "De'[PERSON_NAME] & [PERSON_NAME] Wedding" at bounding box center [361, 120] width 407 height 31
